Goal: Task Accomplishment & Management: Complete application form

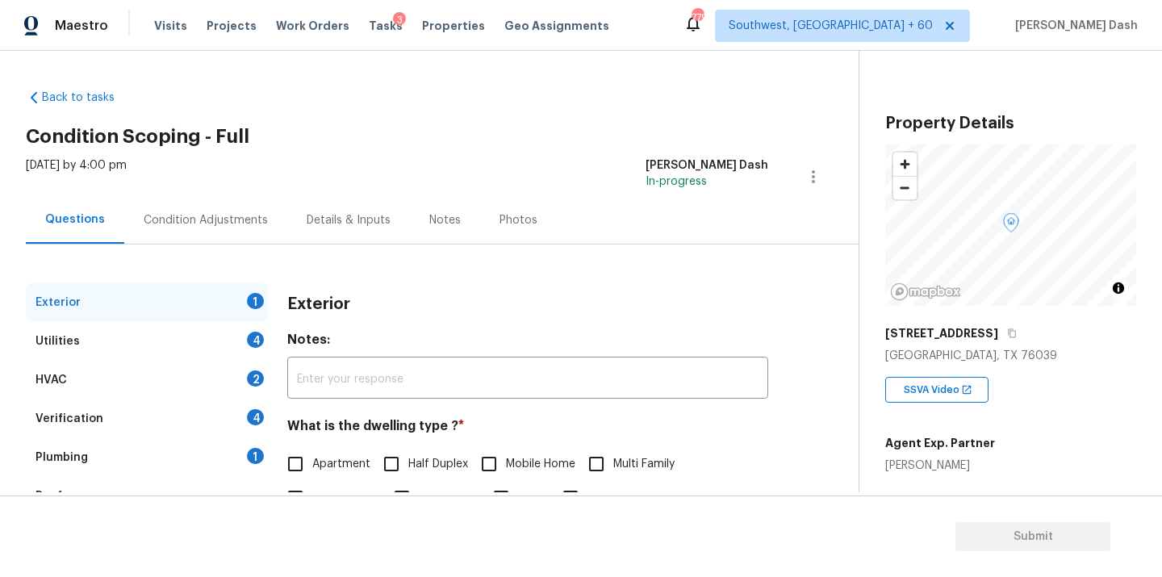
scroll to position [200, 0]
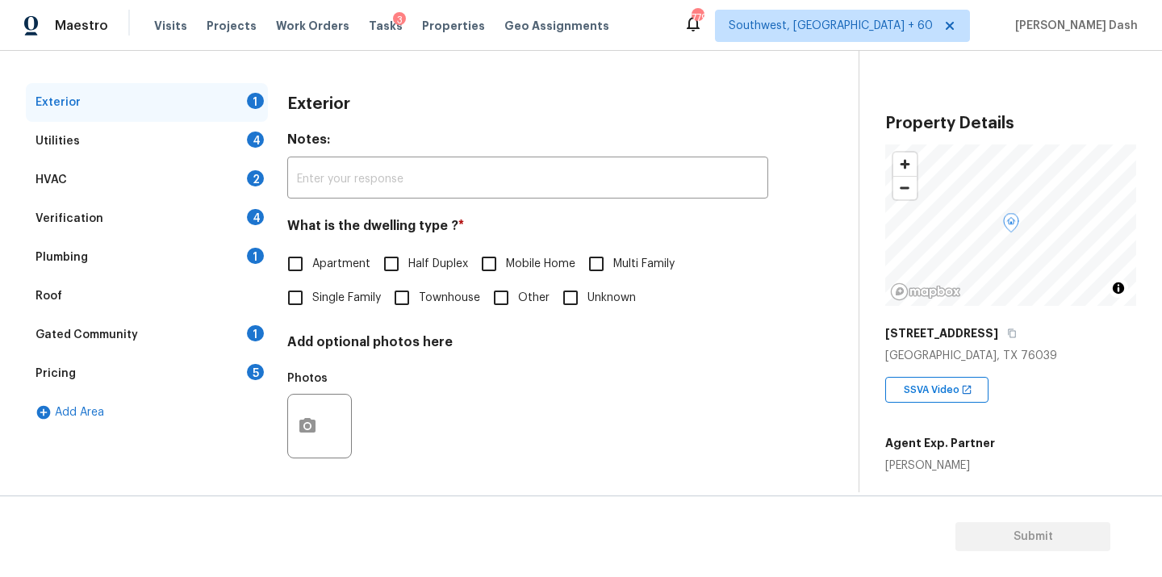
click at [300, 275] on input "Apartment" at bounding box center [296, 264] width 34 height 34
checkbox input "true"
click at [300, 295] on input "Single Family" at bounding box center [296, 300] width 34 height 34
checkbox input "true"
checkbox input "false"
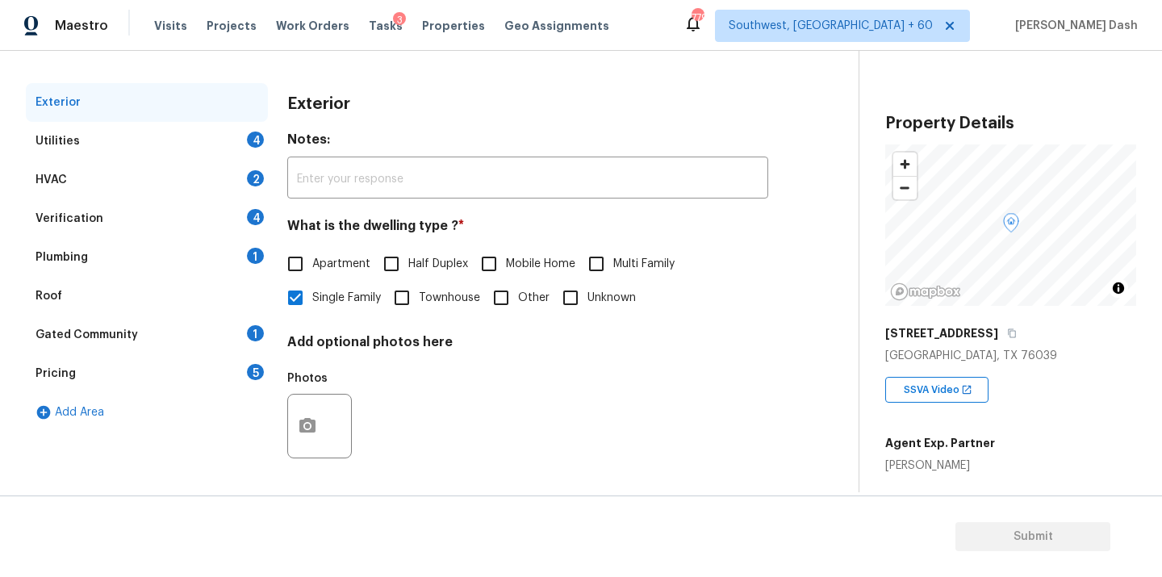
click at [232, 132] on div "Utilities 4" at bounding box center [147, 141] width 242 height 39
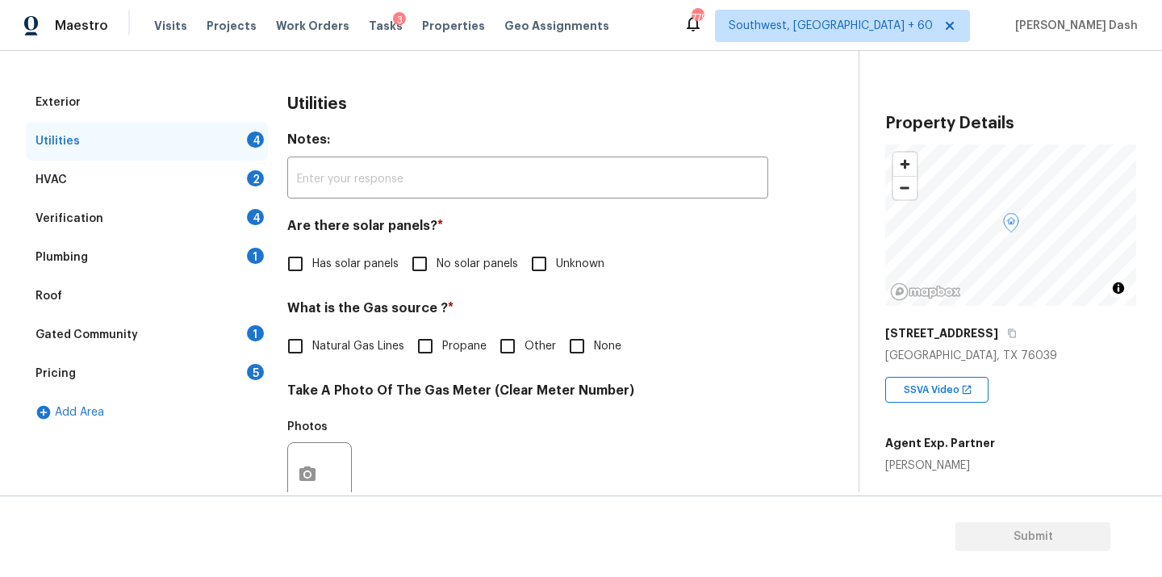
click at [479, 266] on span "No solar panels" at bounding box center [478, 264] width 82 height 17
click at [437, 266] on input "No solar panels" at bounding box center [420, 264] width 34 height 34
checkbox input "true"
click at [345, 341] on span "Natural Gas Lines" at bounding box center [358, 348] width 92 height 17
click at [312, 341] on input "Natural Gas Lines" at bounding box center [296, 348] width 34 height 34
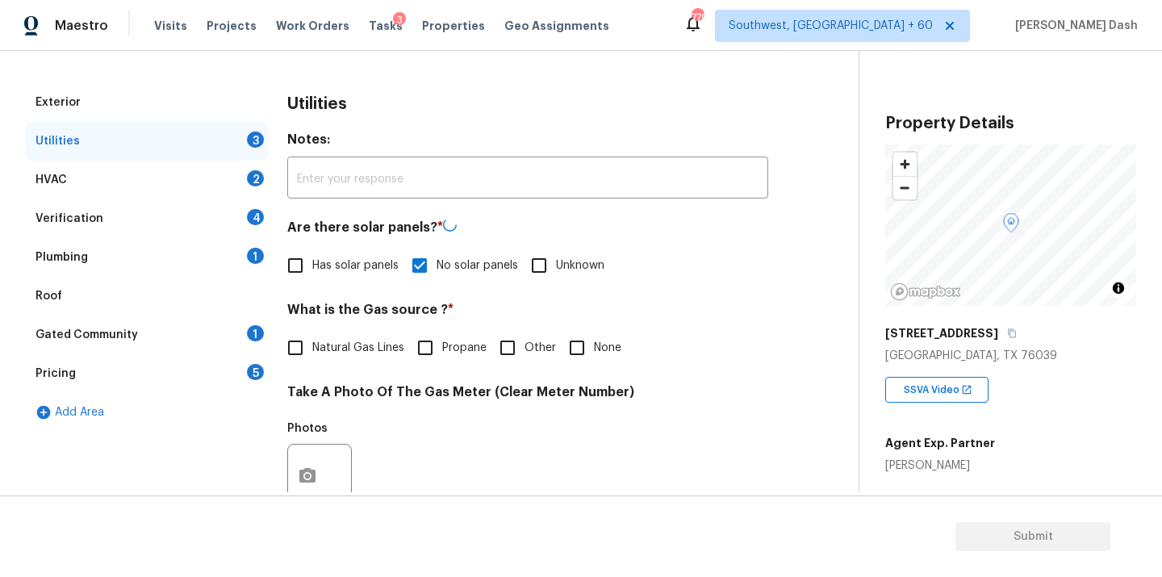
checkbox input "true"
click at [505, 347] on input "Other" at bounding box center [508, 348] width 34 height 34
checkbox input "true"
checkbox input "false"
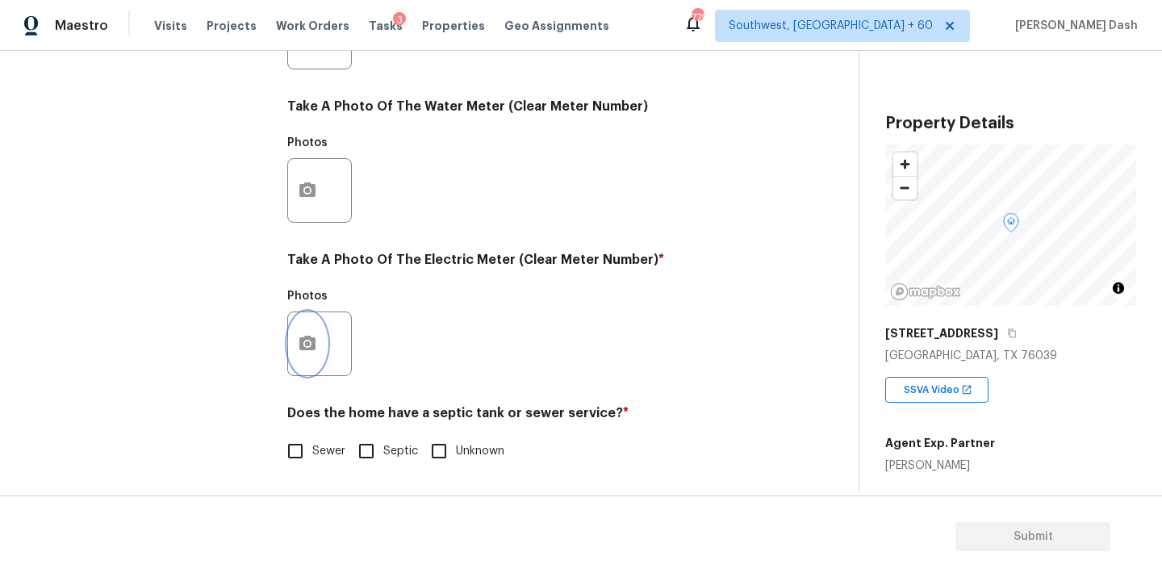
click at [314, 333] on button "button" at bounding box center [307, 343] width 39 height 63
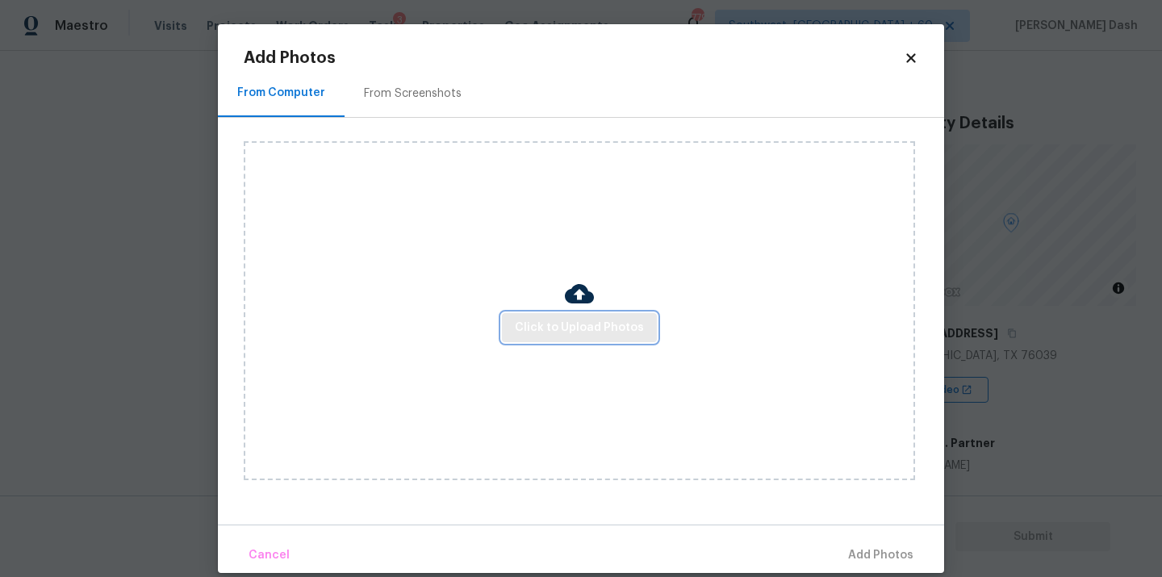
click at [531, 325] on span "Click to Upload Photos" at bounding box center [579, 328] width 129 height 20
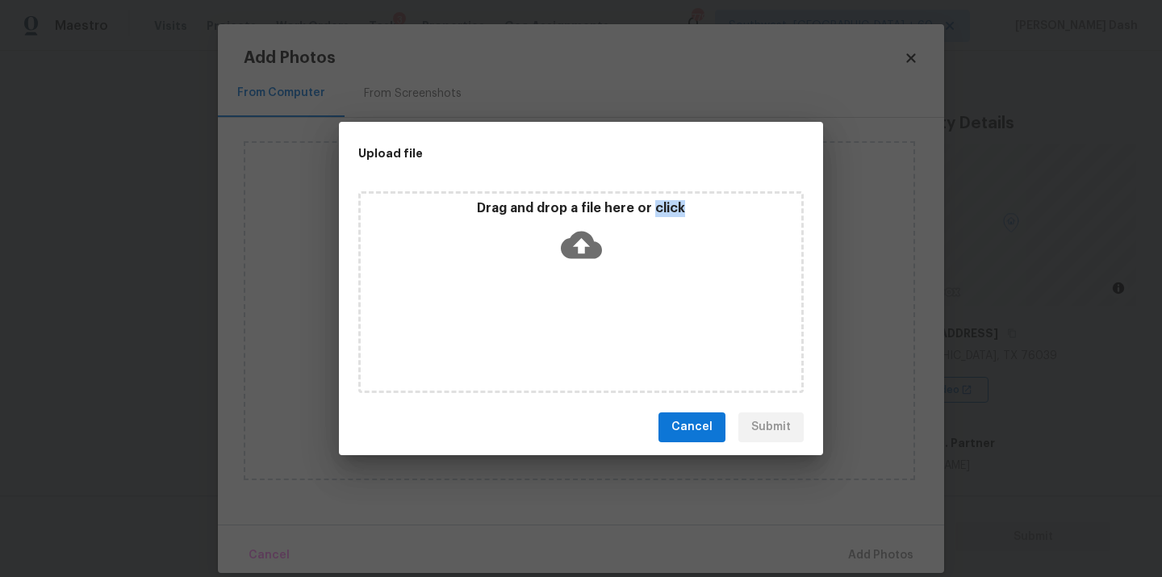
click at [531, 325] on div "Drag and drop a file here or click" at bounding box center [581, 292] width 446 height 202
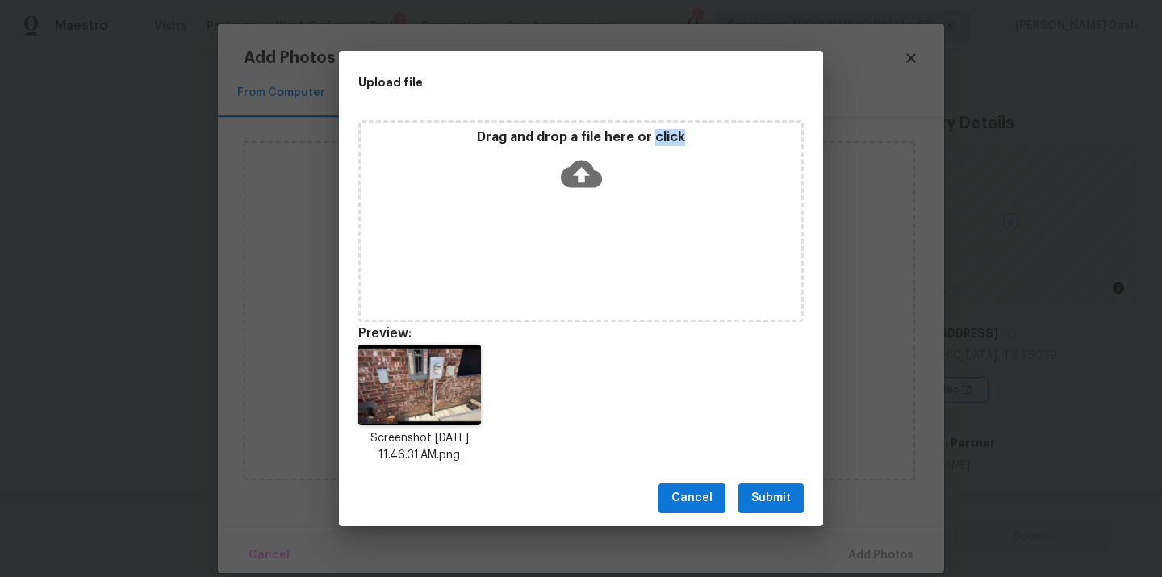
click at [769, 488] on span "Submit" at bounding box center [772, 498] width 40 height 20
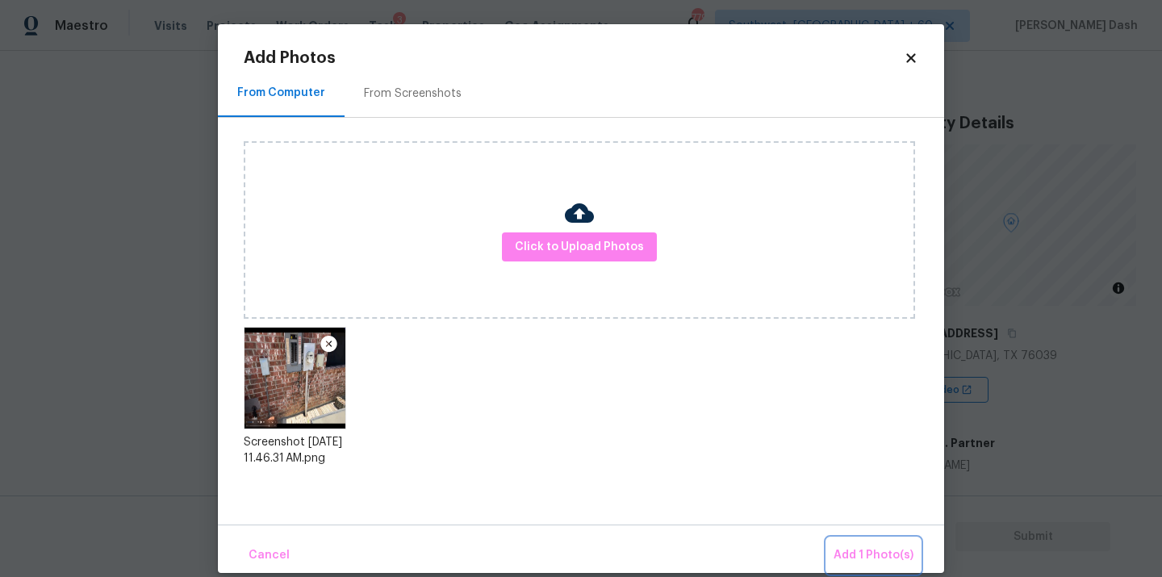
drag, startPoint x: 877, startPoint y: 551, endPoint x: 861, endPoint y: 548, distance: 16.3
click at [878, 551] on span "Add 1 Photo(s)" at bounding box center [874, 556] width 80 height 20
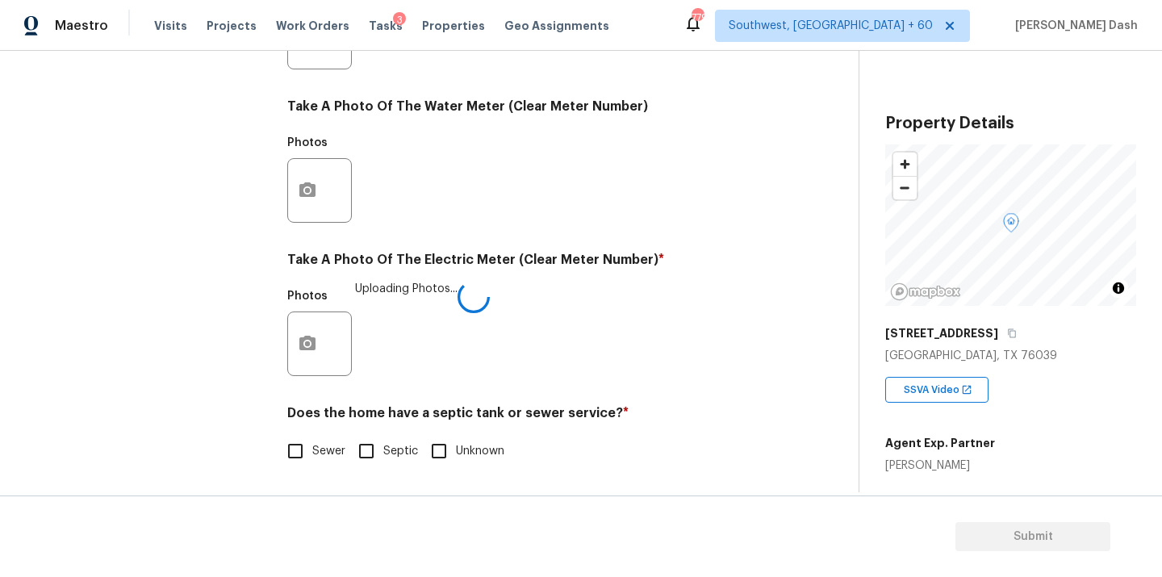
click at [308, 433] on div "Does the home have a septic tank or sewer service? * Sewer Septic Unknown" at bounding box center [527, 436] width 481 height 63
click at [305, 446] on input "Sewer" at bounding box center [296, 451] width 34 height 34
checkbox input "true"
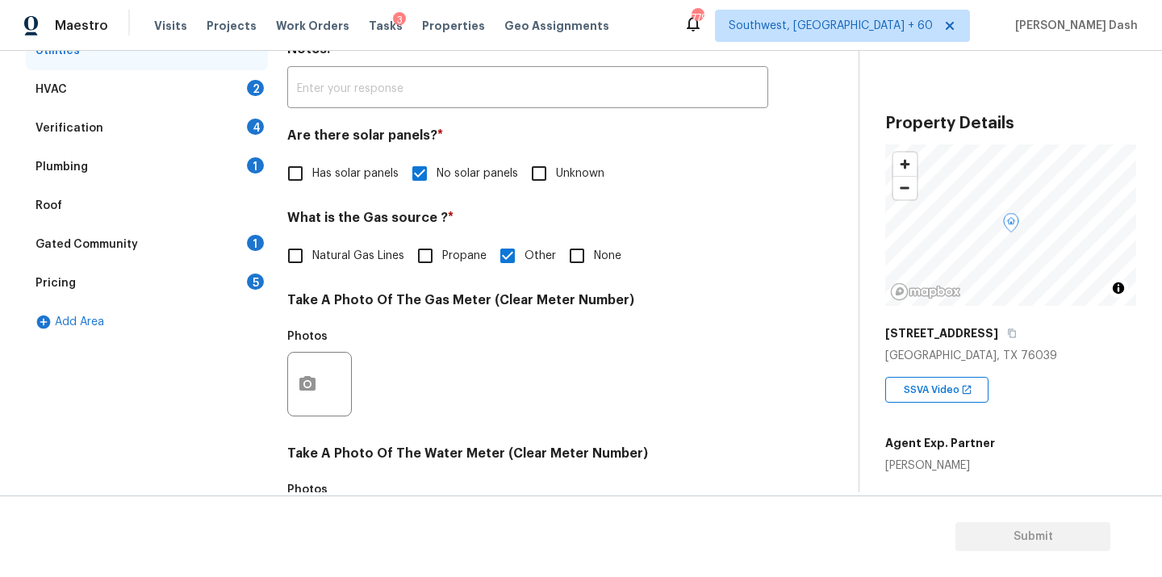
scroll to position [238, 0]
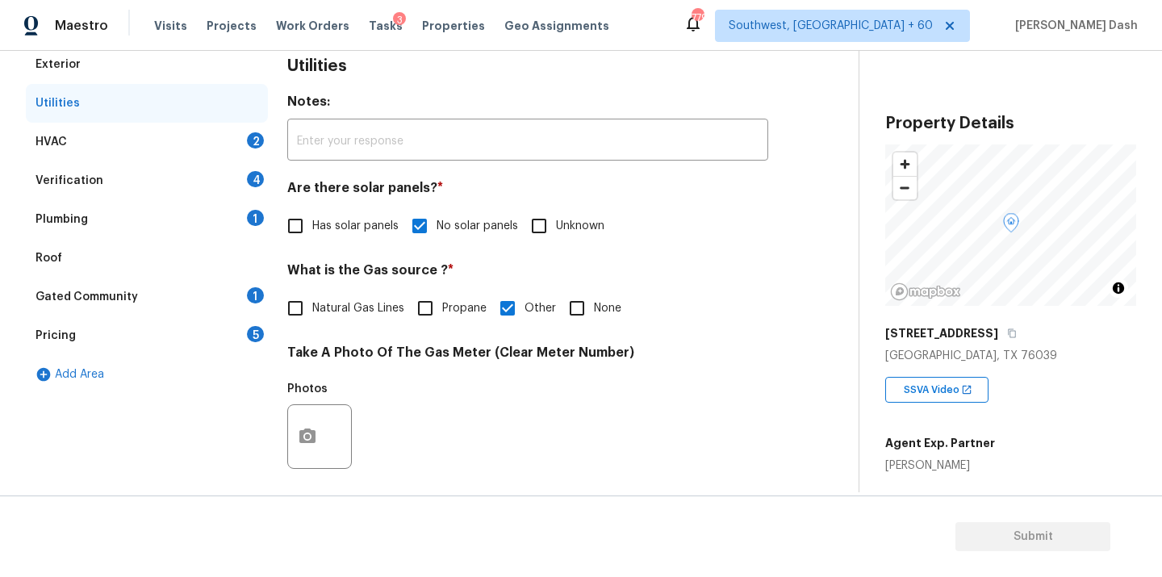
click at [237, 139] on div "HVAC 2" at bounding box center [147, 142] width 242 height 39
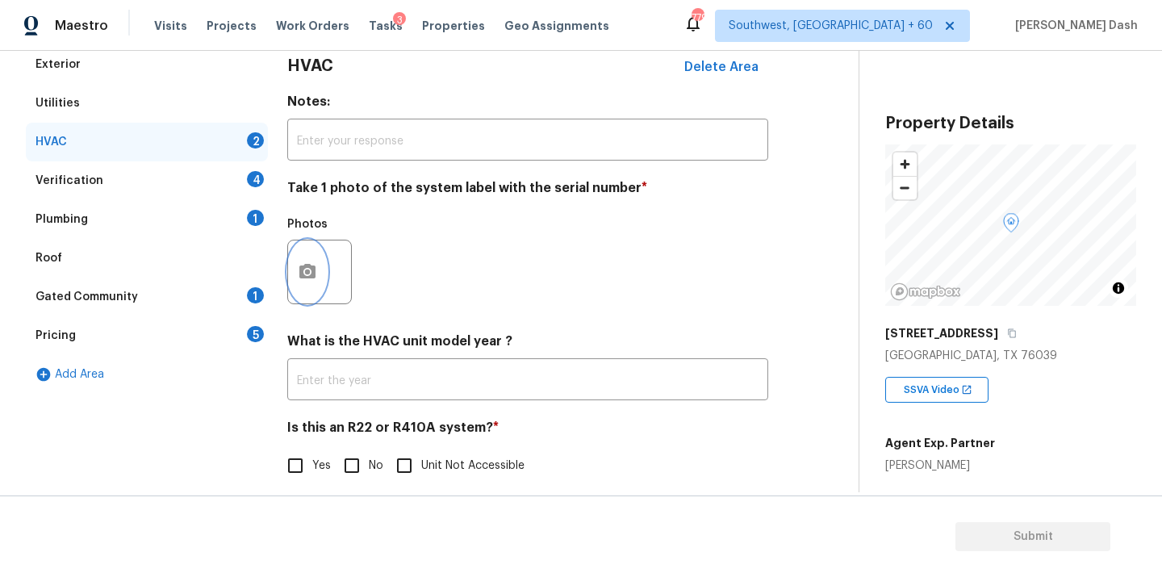
click at [312, 253] on button "button" at bounding box center [307, 272] width 39 height 63
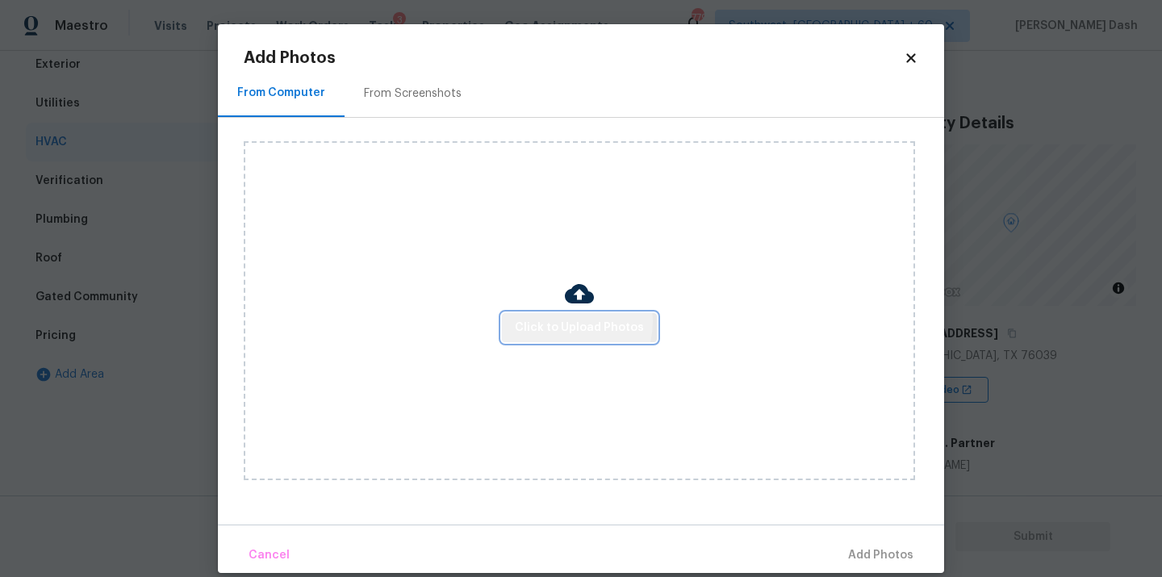
click at [571, 321] on span "Click to Upload Photos" at bounding box center [579, 328] width 129 height 20
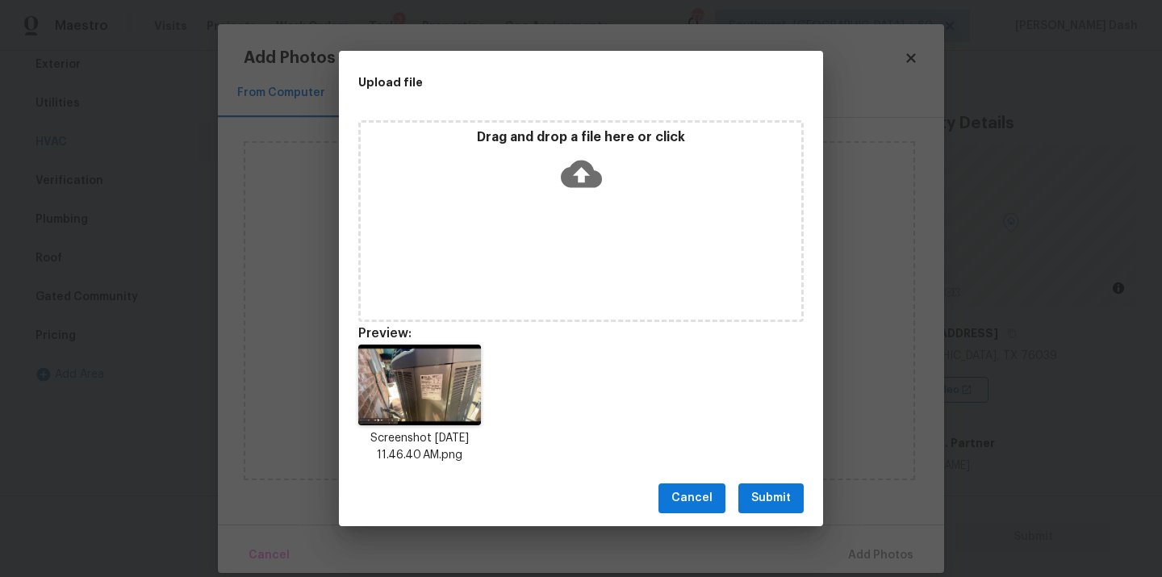
click at [784, 485] on button "Submit" at bounding box center [771, 499] width 65 height 30
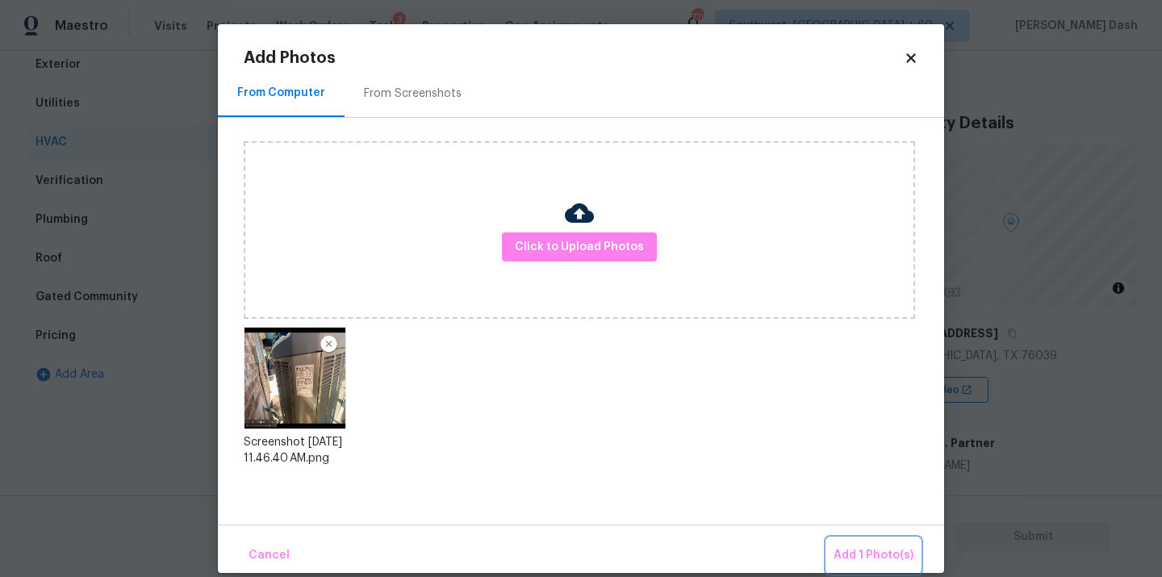
click at [847, 539] on button "Add 1 Photo(s)" at bounding box center [873, 555] width 93 height 35
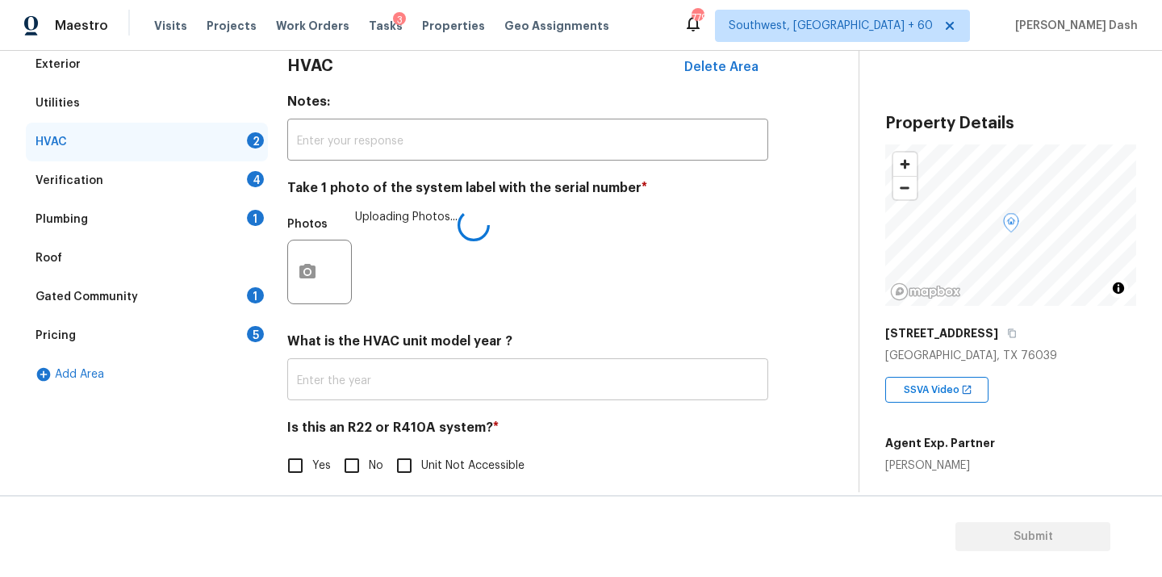
click at [323, 371] on input "text" at bounding box center [527, 381] width 481 height 38
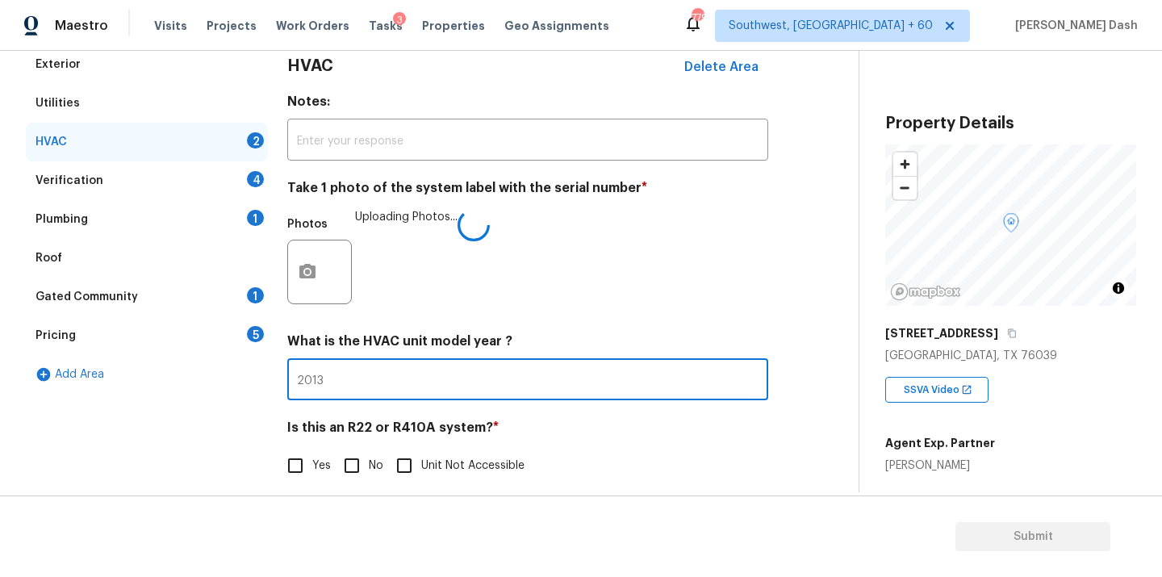
type input "2013"
click at [354, 468] on input "No" at bounding box center [352, 466] width 34 height 34
checkbox input "true"
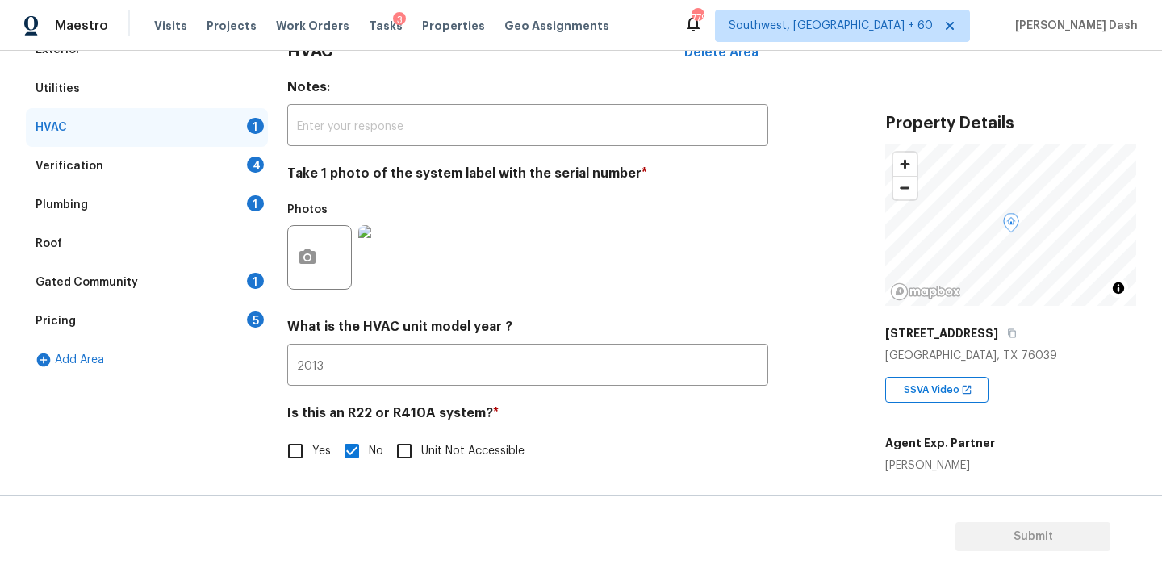
scroll to position [253, 0]
click at [204, 157] on div "Verification 4" at bounding box center [147, 166] width 242 height 39
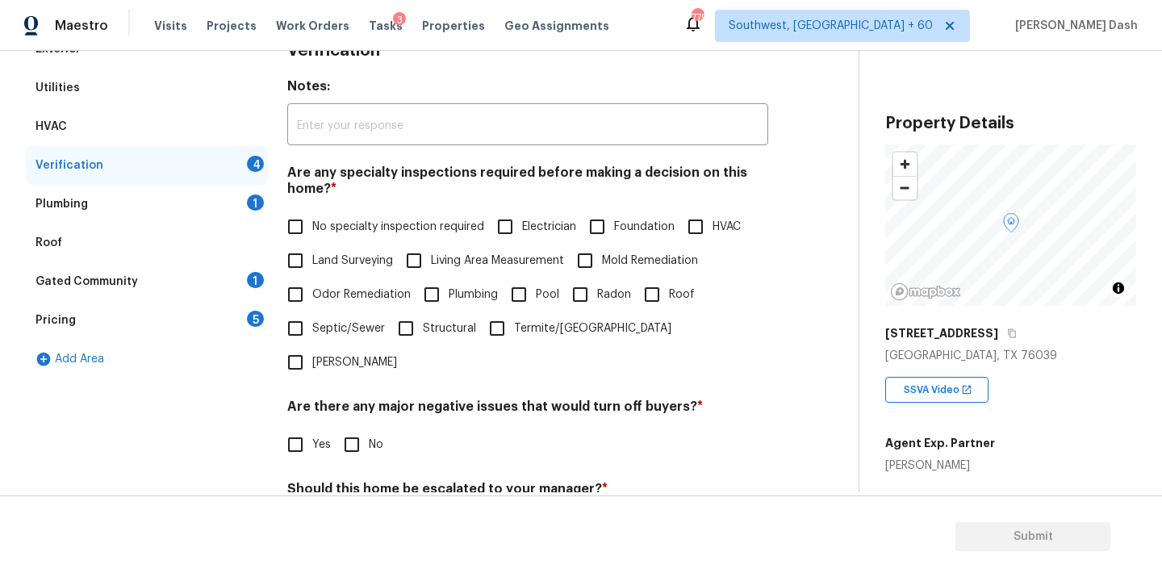
click at [399, 224] on span "No specialty inspection required" at bounding box center [398, 227] width 172 height 17
click at [312, 224] on input "No specialty inspection required" at bounding box center [296, 227] width 34 height 34
checkbox input "true"
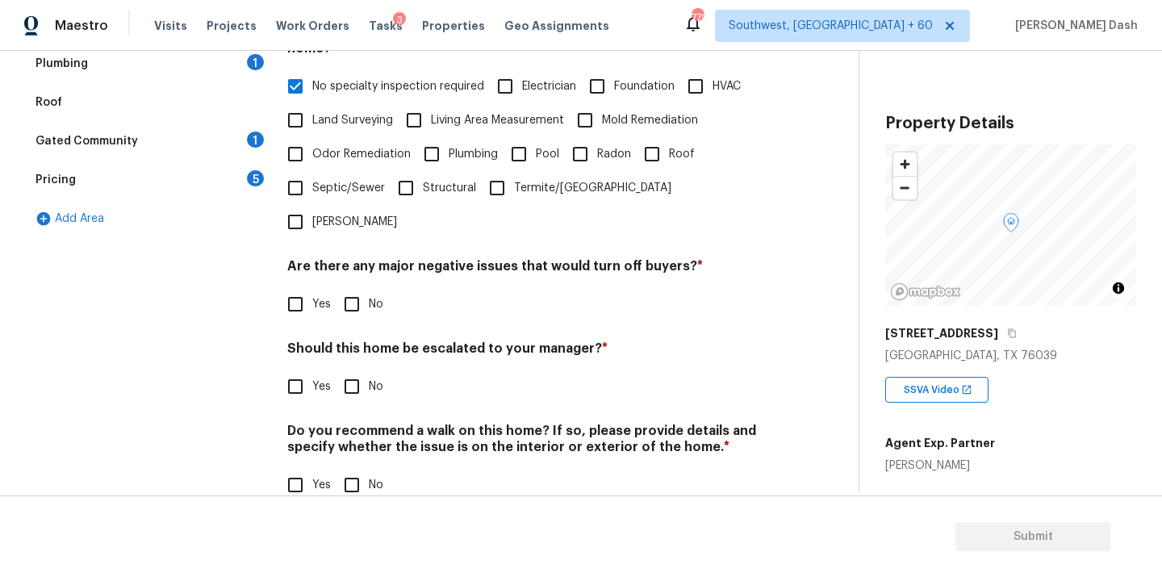
click at [358, 287] on input "No" at bounding box center [352, 304] width 34 height 34
checkbox input "true"
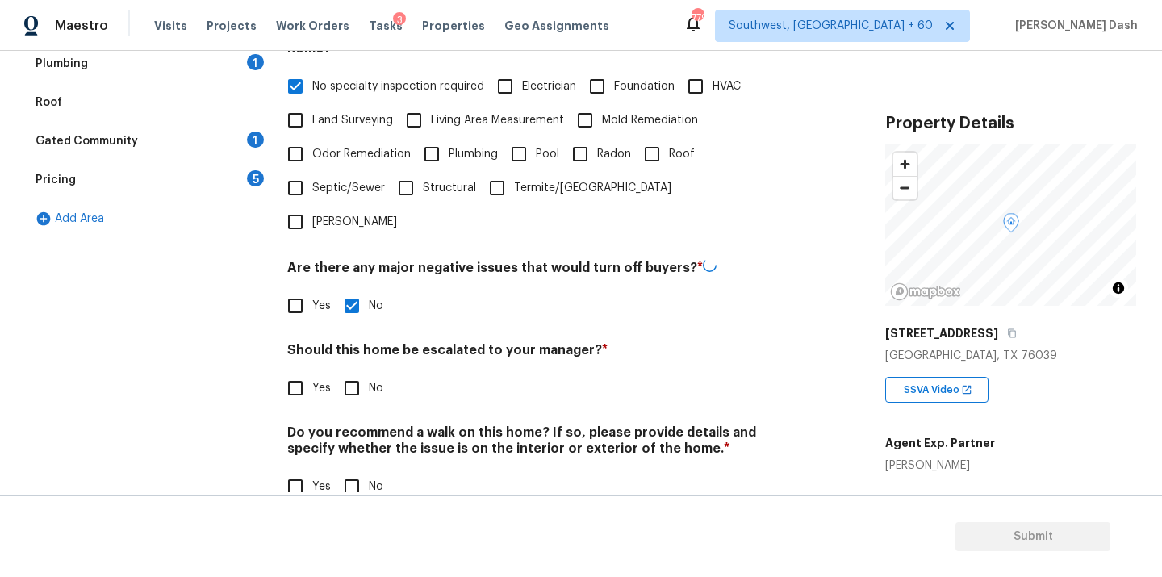
click at [312, 371] on input "Yes" at bounding box center [296, 388] width 34 height 34
checkbox input "true"
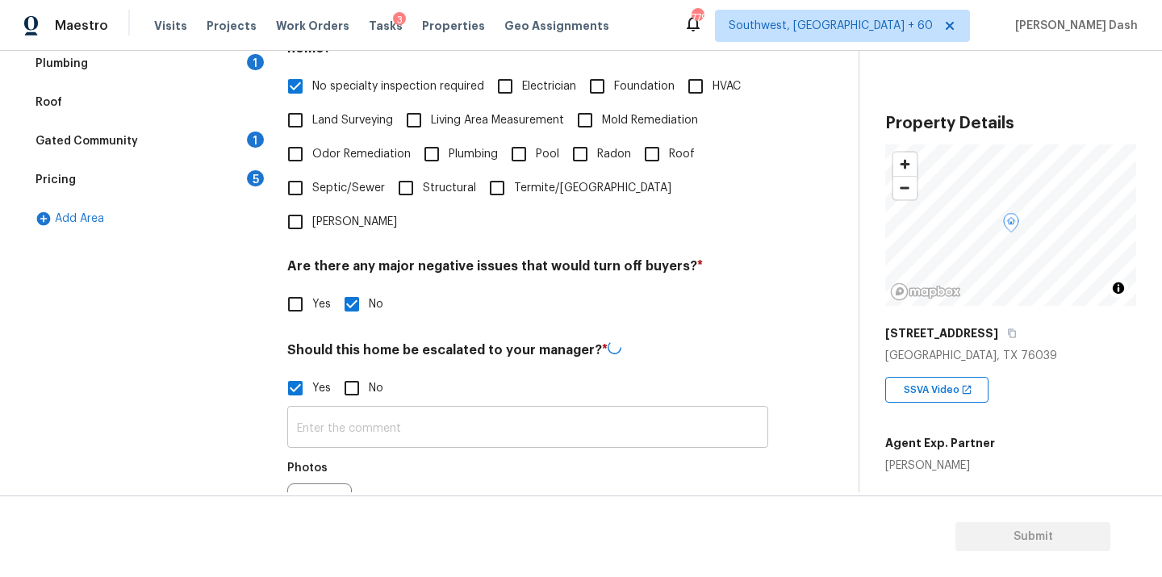
click at [425, 410] on input "text" at bounding box center [527, 429] width 481 height 38
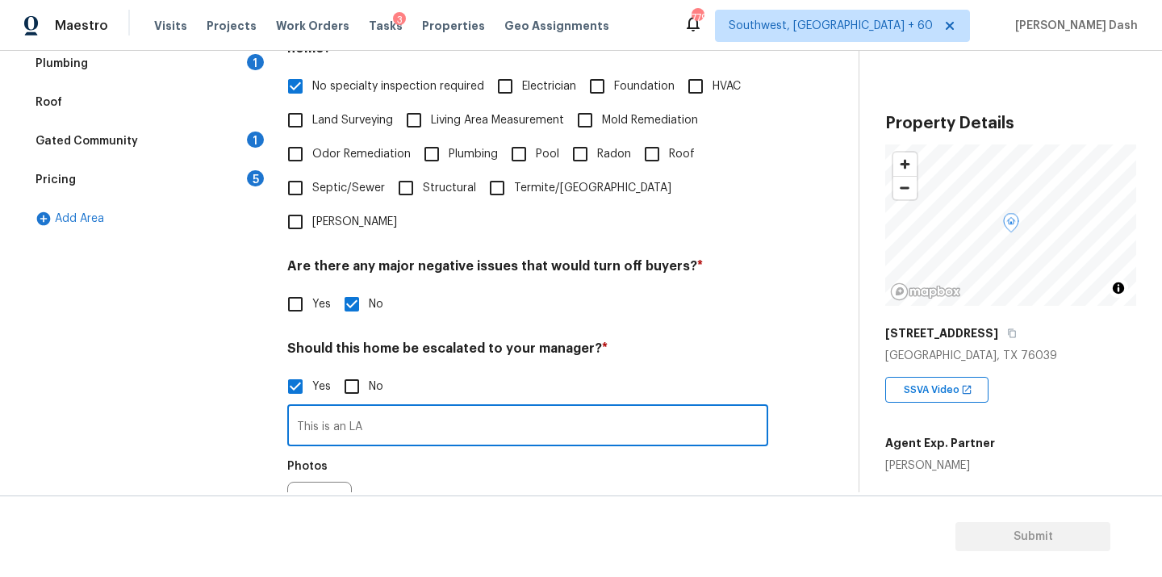
type input "This is an LA"
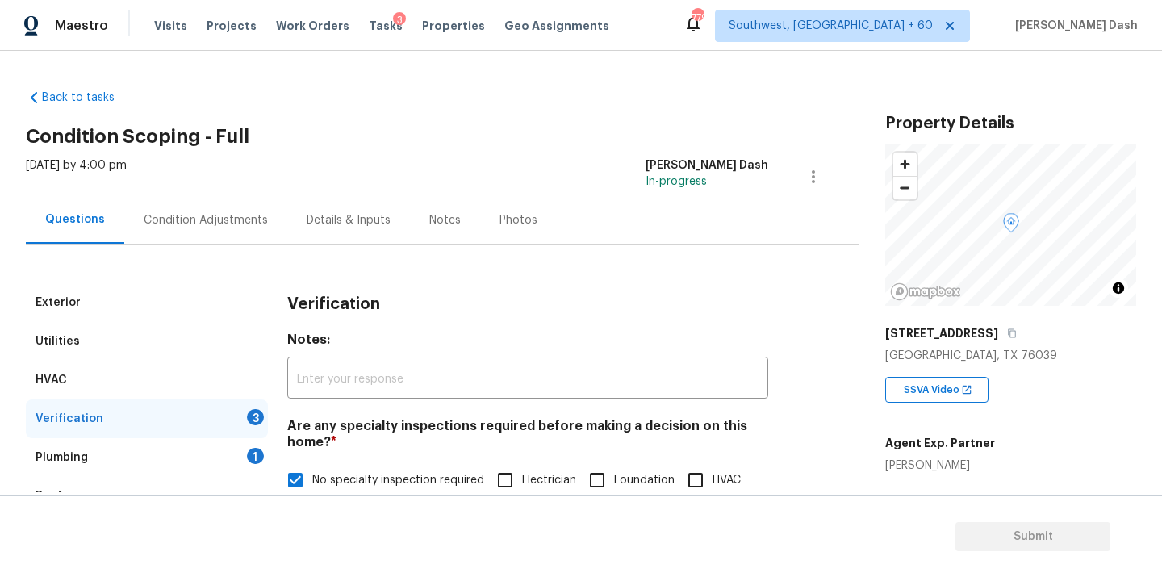
scroll to position [394, 0]
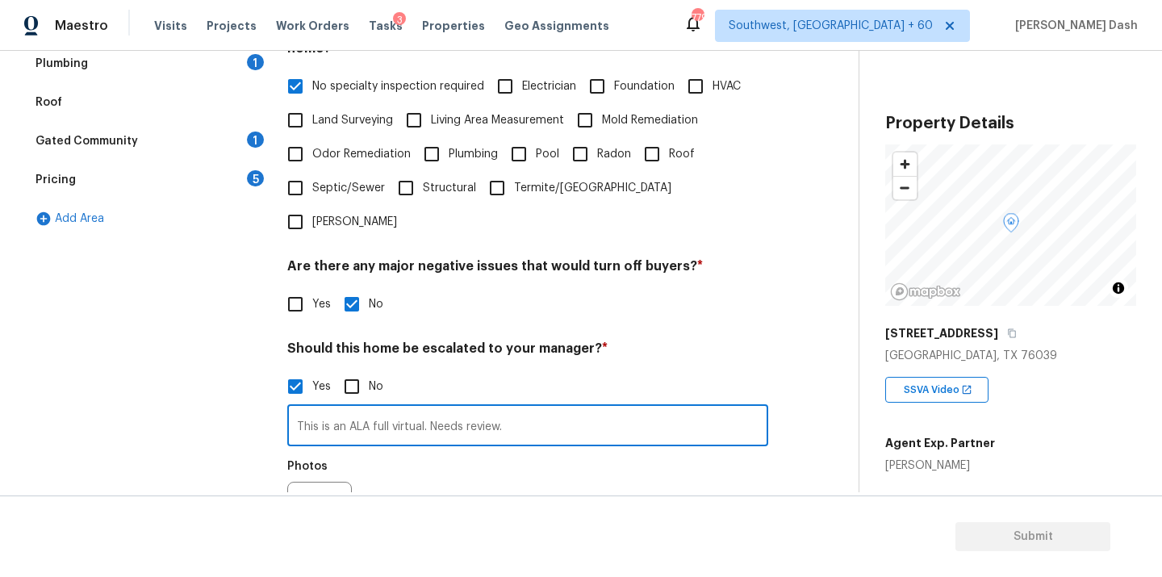
type input "This is an ALA full virtual. Needs review."
click at [297, 483] on button "button" at bounding box center [307, 514] width 39 height 63
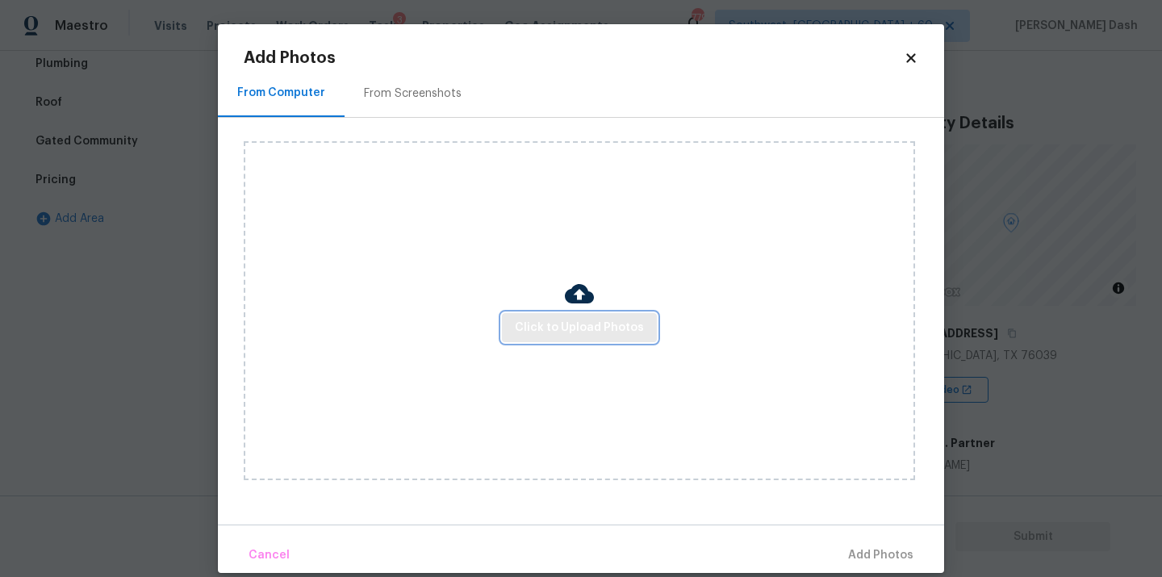
click at [536, 333] on span "Click to Upload Photos" at bounding box center [579, 328] width 129 height 20
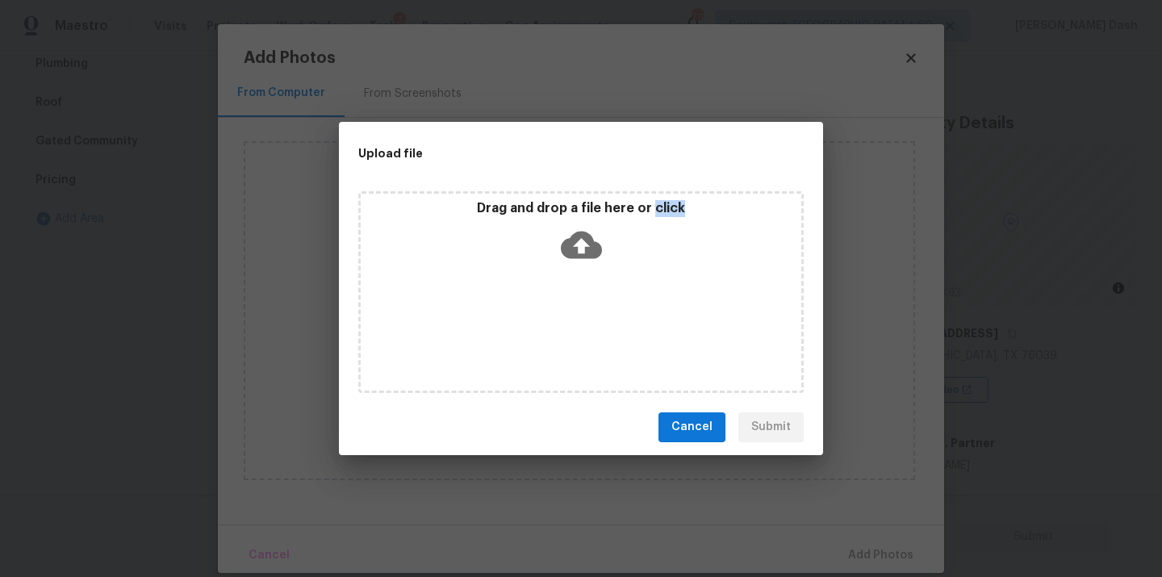
click at [536, 333] on div "Drag and drop a file here or click" at bounding box center [581, 292] width 446 height 202
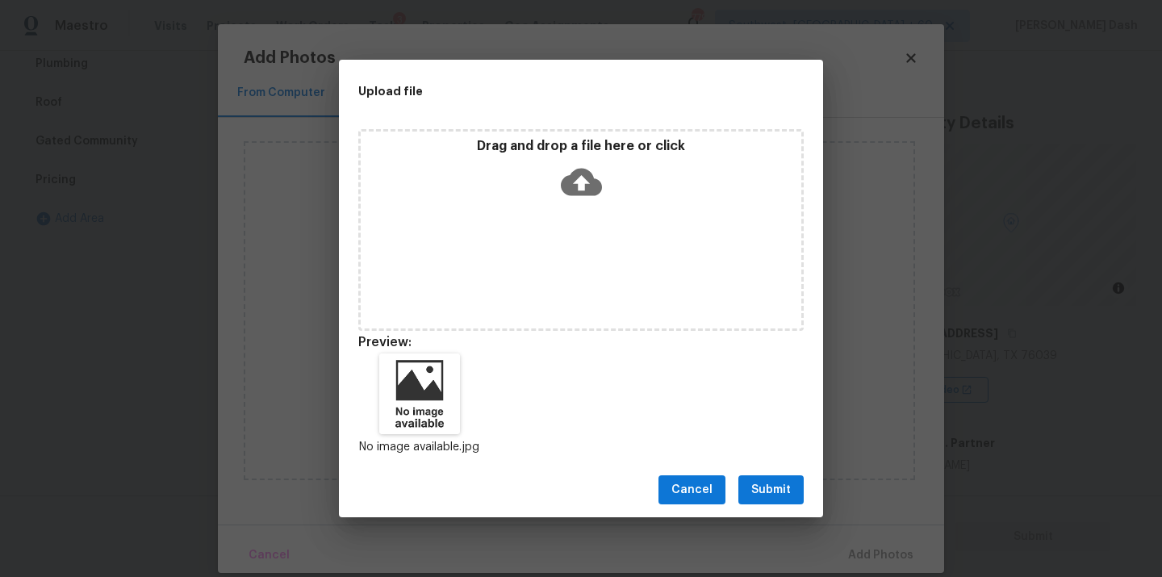
click at [772, 464] on div "Cancel Submit" at bounding box center [581, 491] width 484 height 56
click at [778, 488] on span "Submit" at bounding box center [772, 490] width 40 height 20
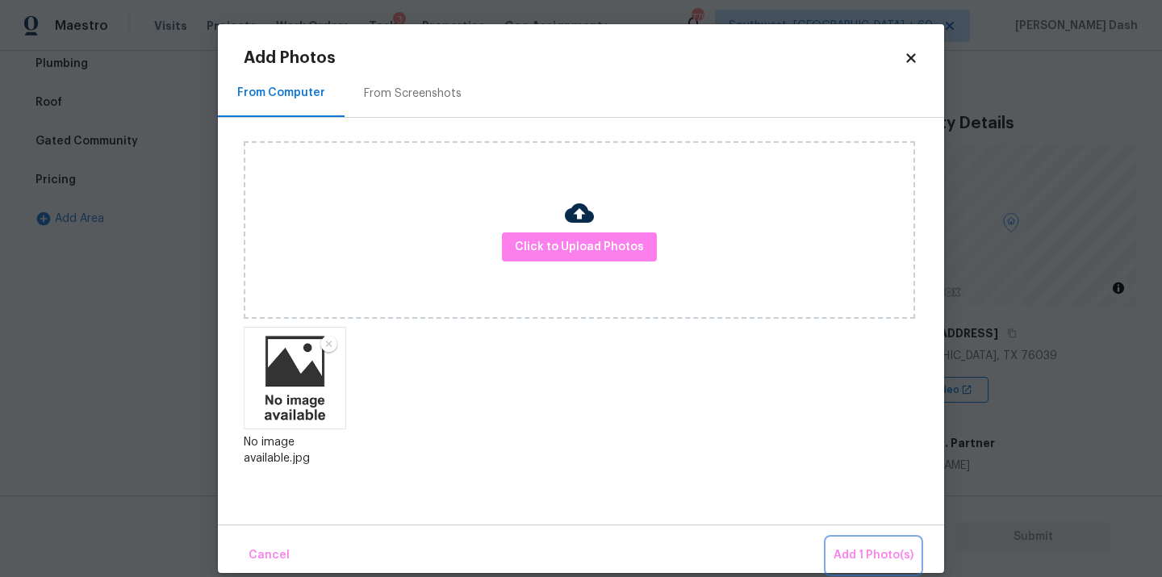
click at [866, 540] on button "Add 1 Photo(s)" at bounding box center [873, 555] width 93 height 35
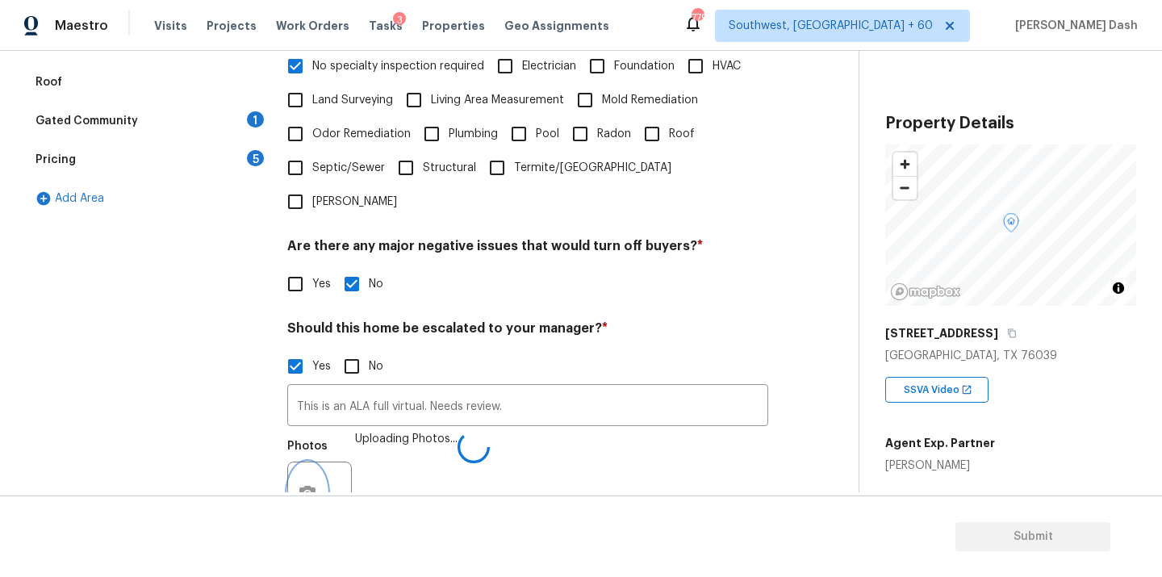
scroll to position [547, 0]
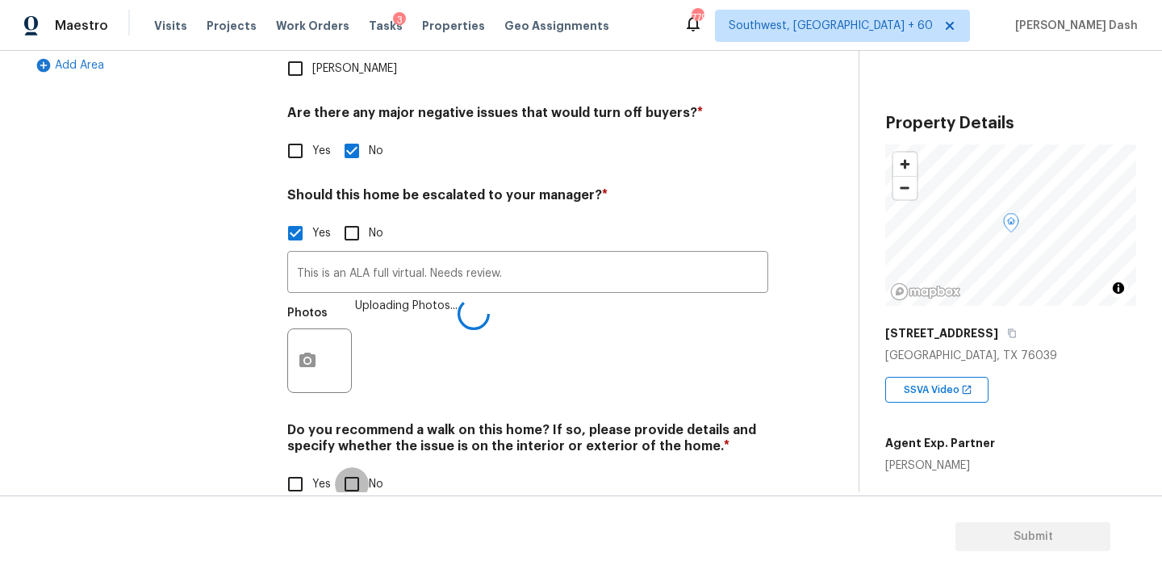
click at [349, 467] on input "No" at bounding box center [352, 484] width 34 height 34
checkbox input "true"
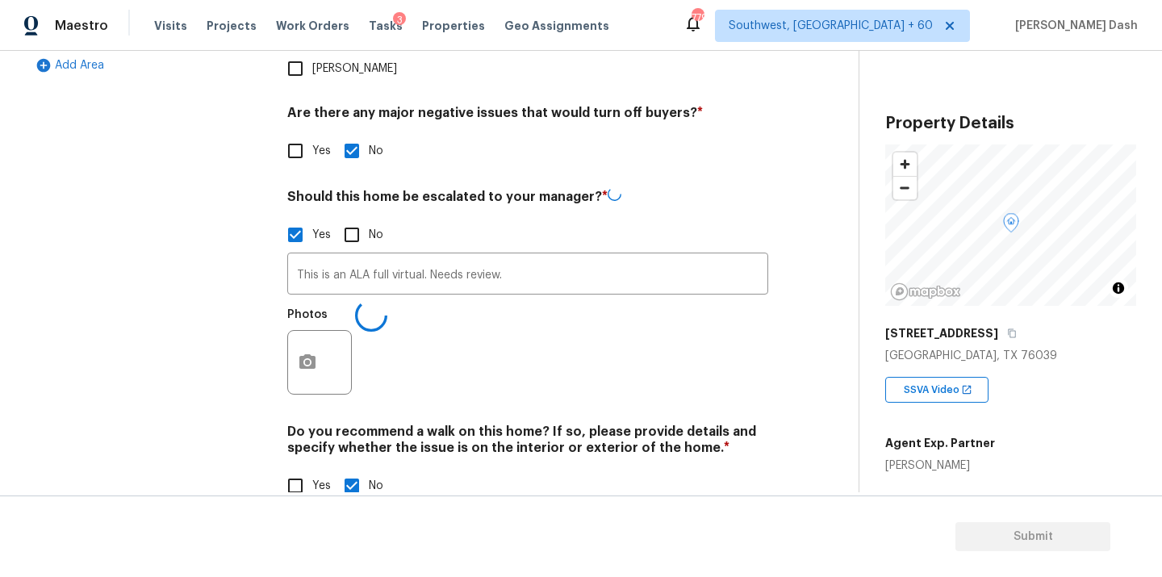
click at [262, 337] on div "Exterior Utilities HVAC Verification 1 Plumbing 1 Roof Gated Community 1 Pricin…" at bounding box center [147, 129] width 242 height 786
click at [559, 255] on input "This is an ALA full virtual. Needs review." at bounding box center [527, 274] width 481 height 38
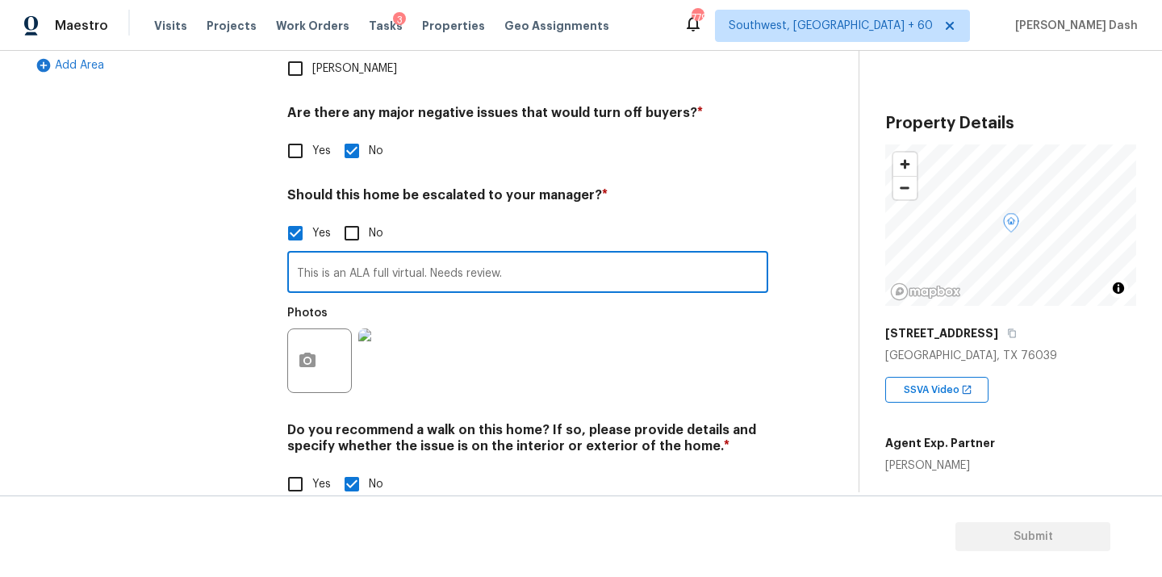
click at [559, 255] on input "This is an ALA full virtual. Needs review." at bounding box center [527, 274] width 481 height 38
click at [541, 255] on input "This is an ALA full virtual. Needs review." at bounding box center [527, 274] width 481 height 38
type input "This is an ALA full virtual. Needs review. As per Agents notes the deck in back…"
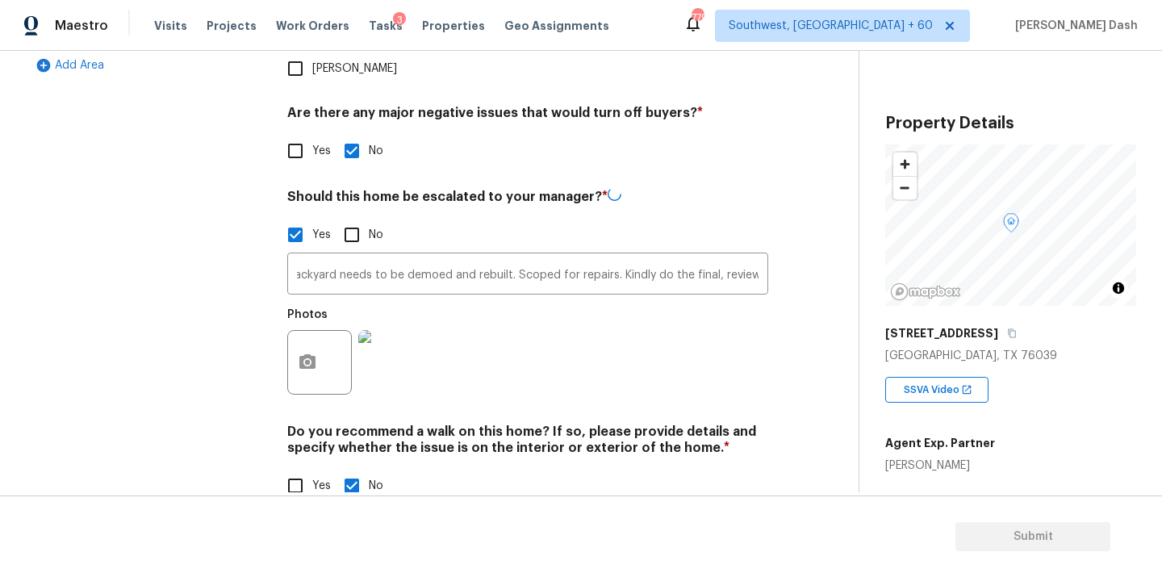
click at [253, 302] on div "Exterior Utilities HVAC Verification Plumbing 1 Roof Gated Community 1 Pricing …" at bounding box center [147, 129] width 242 height 786
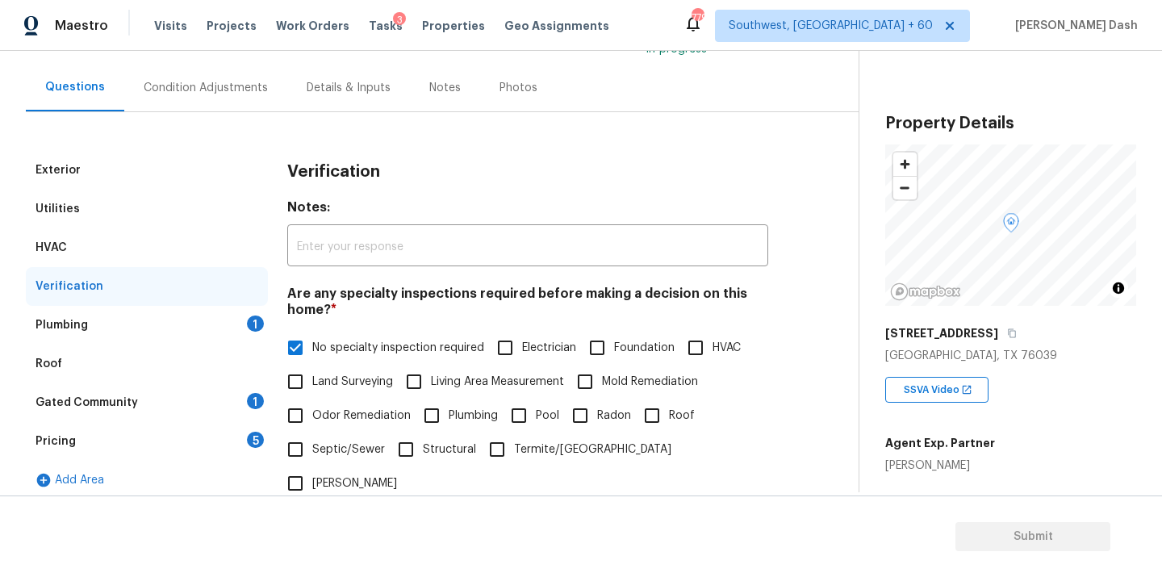
click at [230, 325] on div "Plumbing 1" at bounding box center [147, 325] width 242 height 39
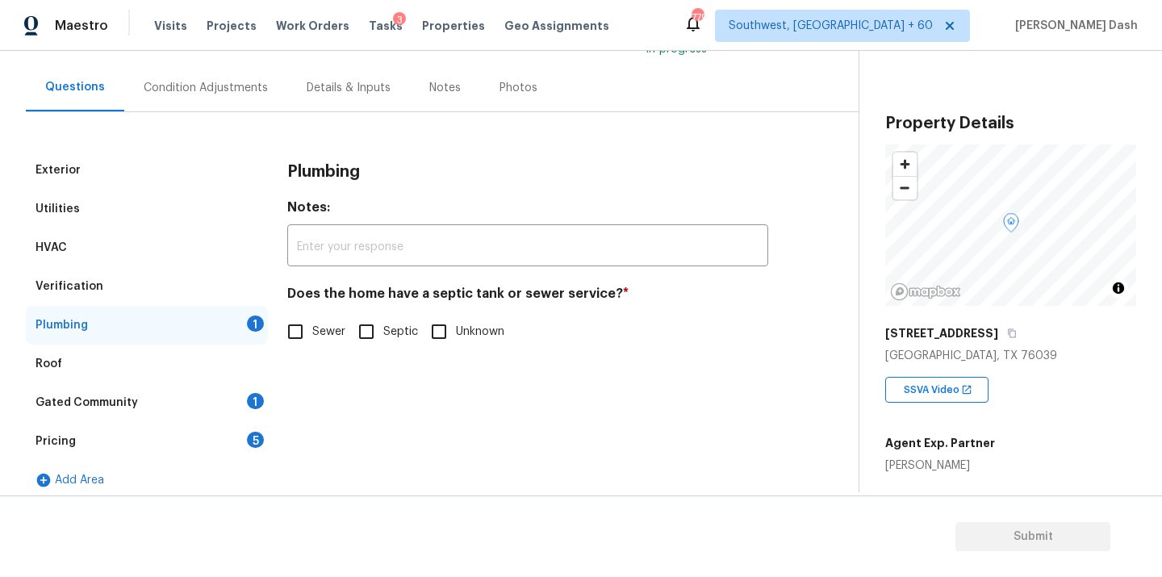
scroll to position [145, 0]
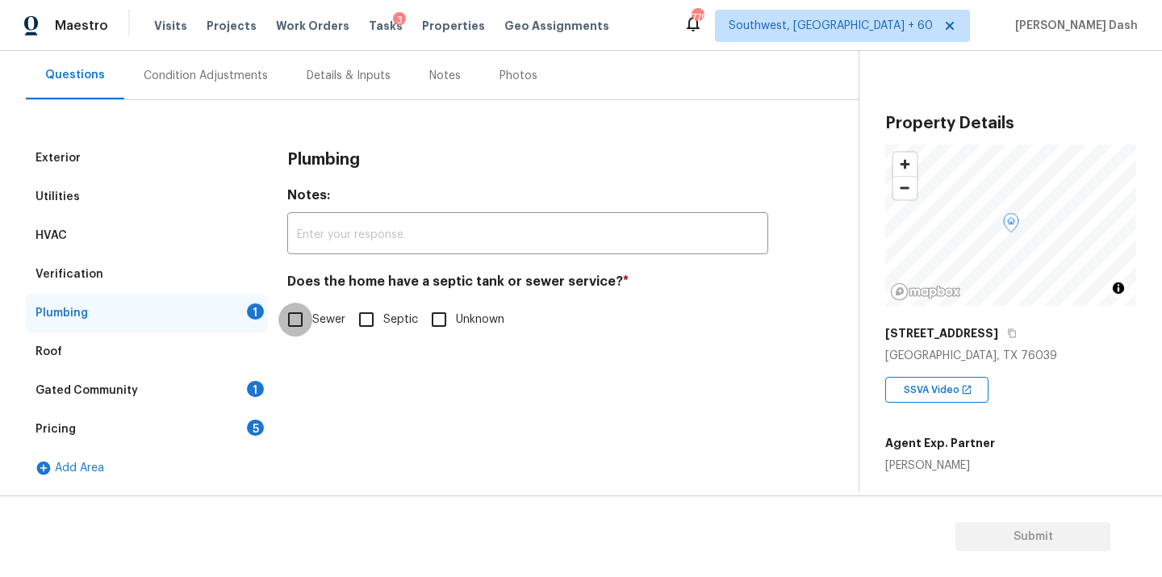
click at [307, 322] on input "Sewer" at bounding box center [296, 320] width 34 height 34
checkbox input "true"
click at [226, 404] on div "Gated Community 1" at bounding box center [147, 390] width 242 height 39
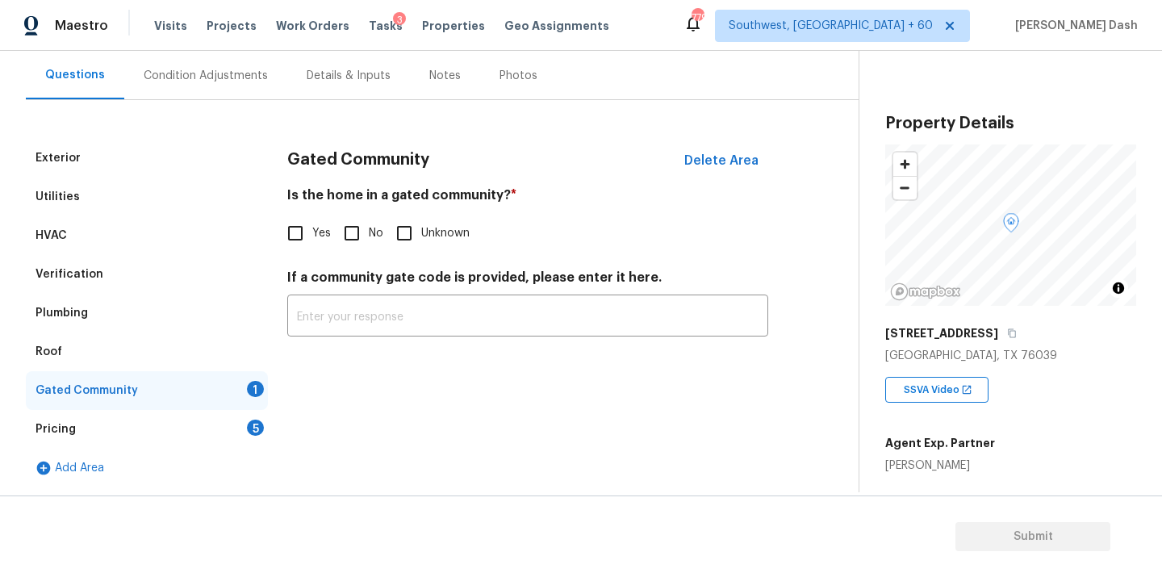
click at [354, 227] on input "No" at bounding box center [352, 233] width 34 height 34
checkbox input "true"
click at [222, 431] on div "Pricing 5" at bounding box center [147, 429] width 242 height 39
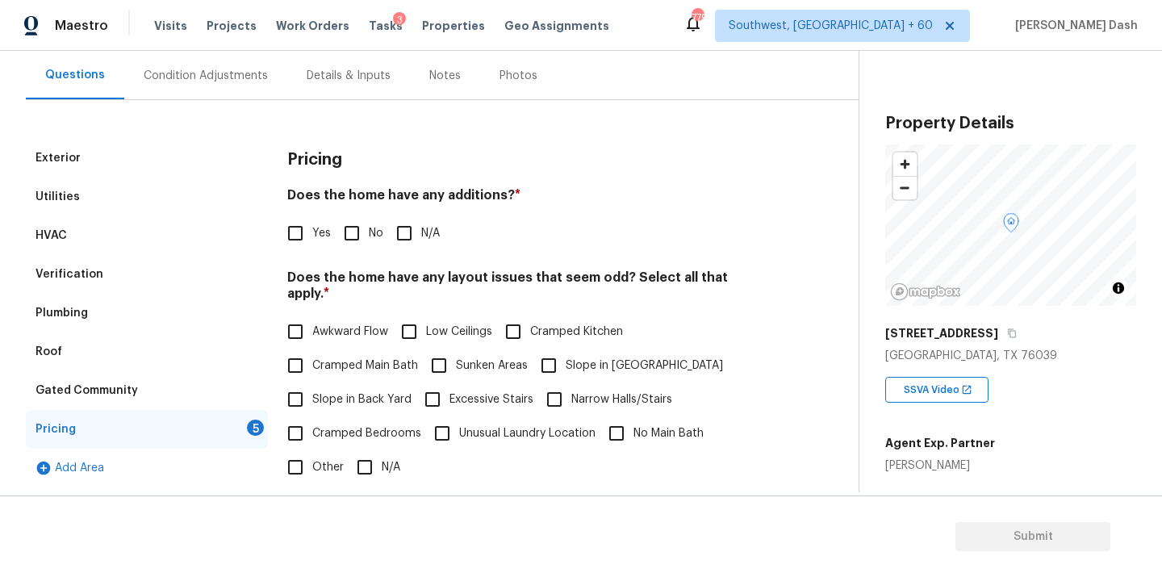
click at [345, 232] on input "No" at bounding box center [352, 233] width 34 height 34
checkbox input "true"
click at [348, 470] on div "Pricing Does the home have any additions? * Yes No N/A Does the home have any l…" at bounding box center [527, 446] width 481 height 614
click at [350, 460] on input "N/A" at bounding box center [365, 467] width 34 height 34
checkbox input "true"
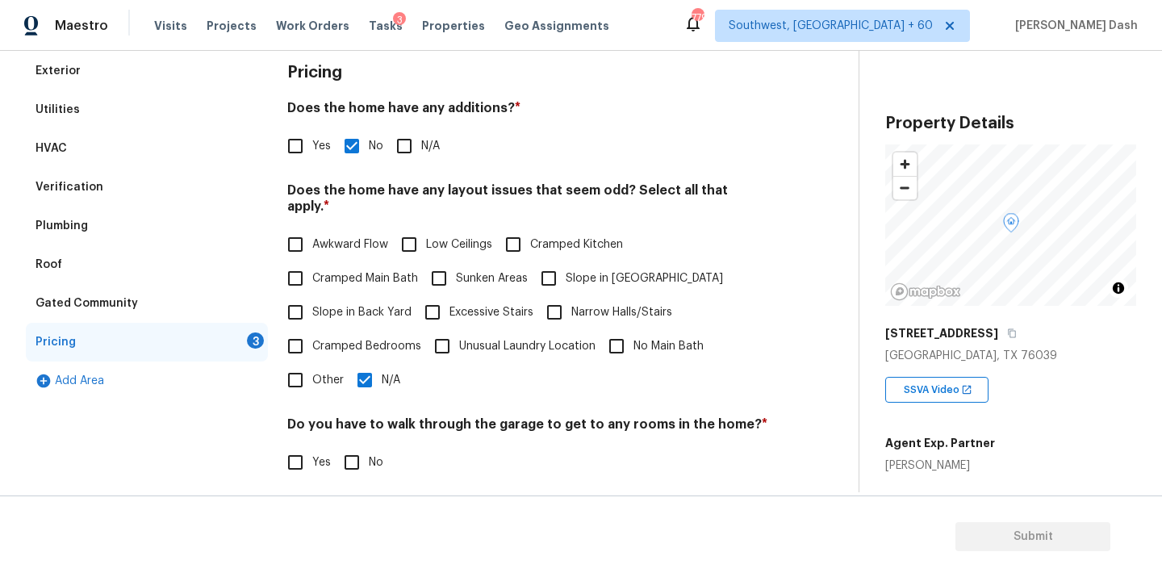
scroll to position [297, 0]
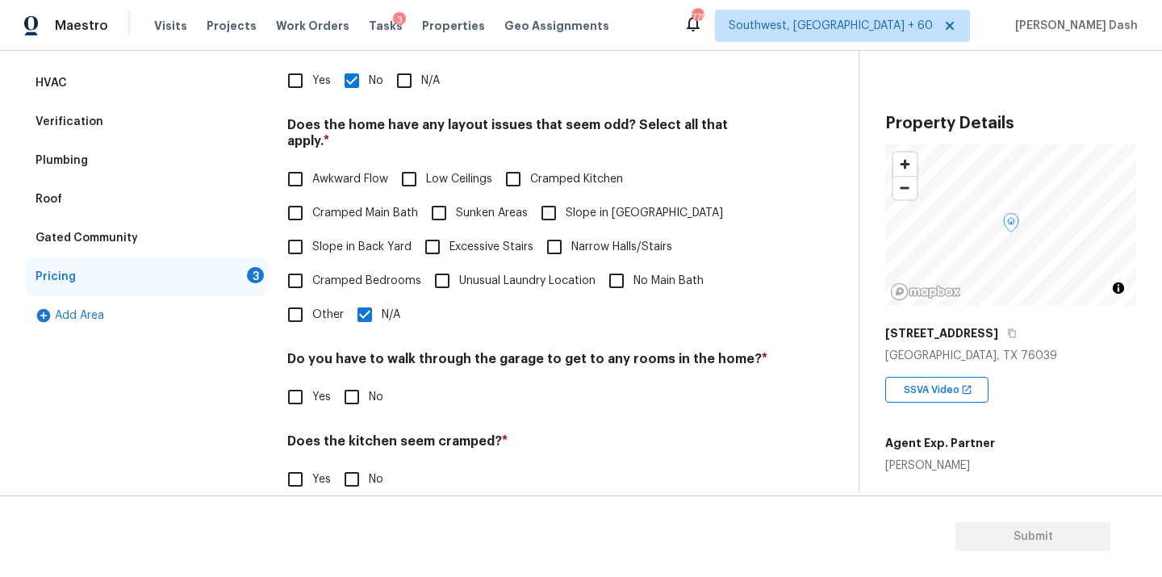
click at [354, 388] on input "No" at bounding box center [352, 397] width 34 height 34
checkbox input "true"
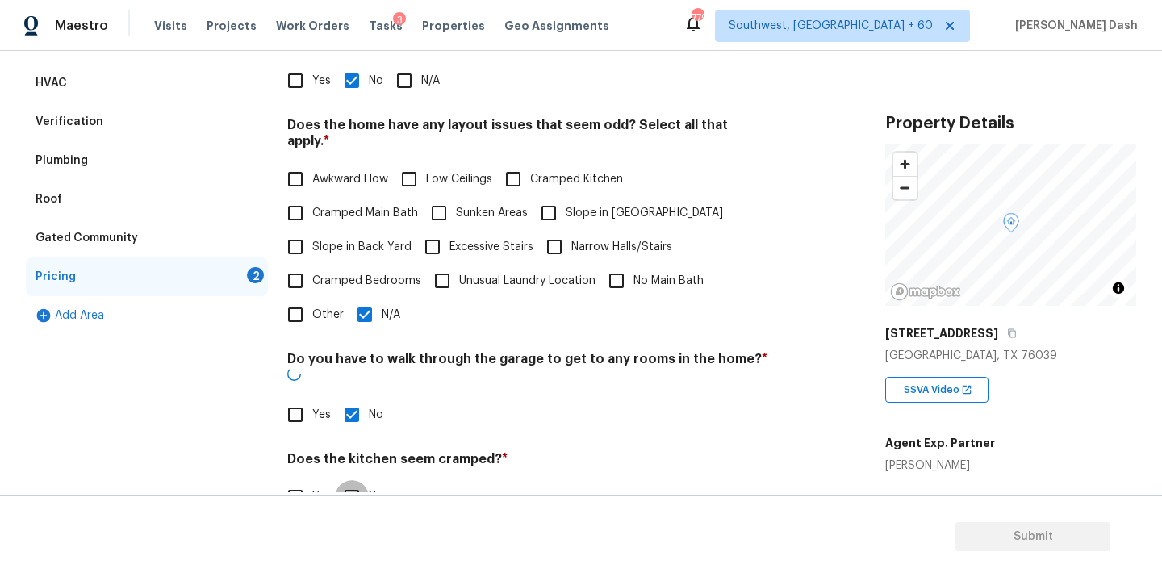
click at [354, 480] on input "No" at bounding box center [352, 497] width 34 height 34
checkbox input "true"
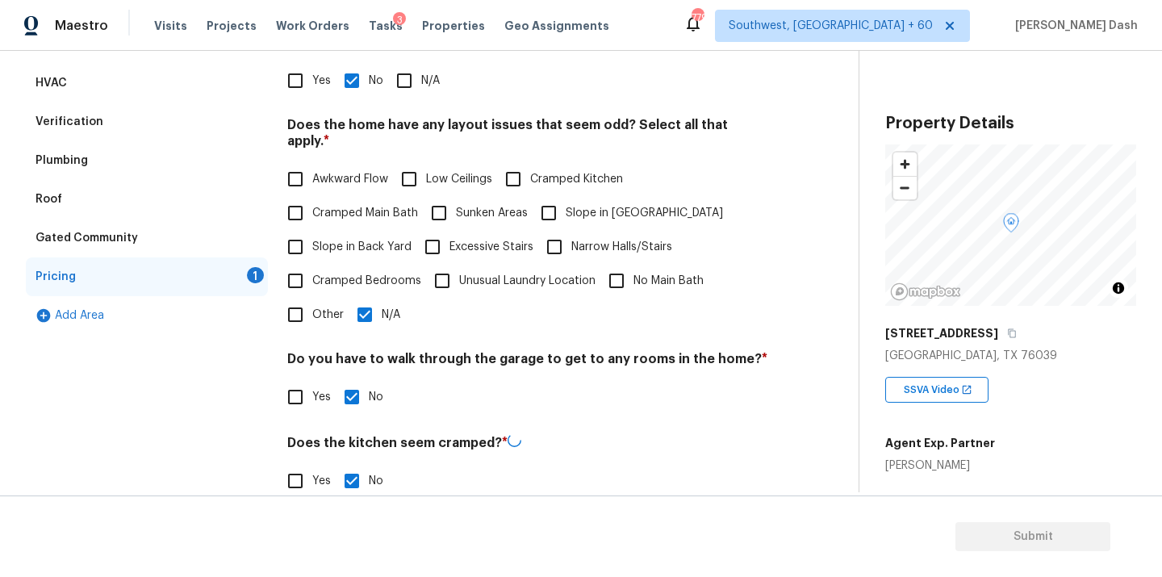
click at [228, 463] on div "Exterior Utilities HVAC Verification Plumbing Roof Gated Community Pricing 1 Ad…" at bounding box center [147, 293] width 242 height 614
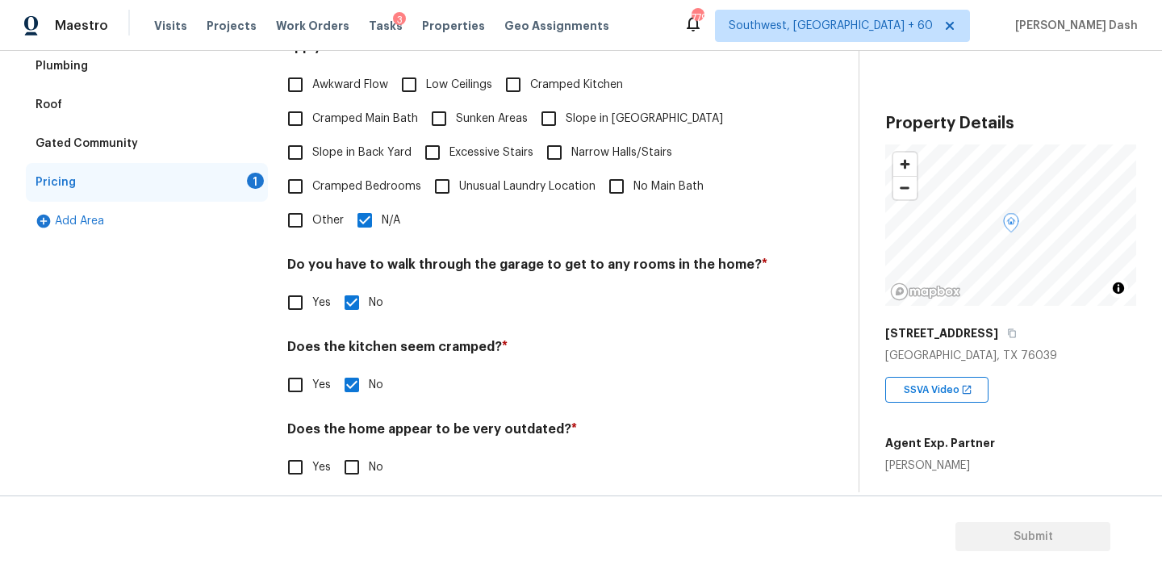
click at [335, 464] on input "No" at bounding box center [352, 467] width 34 height 34
checkbox input "true"
click at [200, 419] on div "Exterior Utilities HVAC Verification Plumbing Roof Gated Community Pricing Add …" at bounding box center [147, 199] width 242 height 614
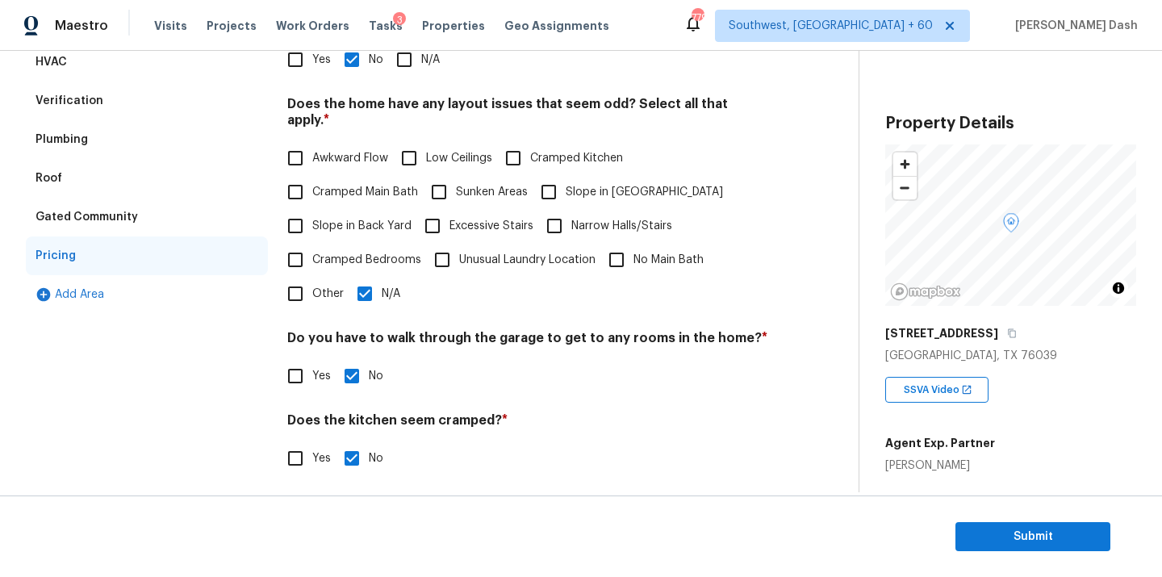
scroll to position [155, 0]
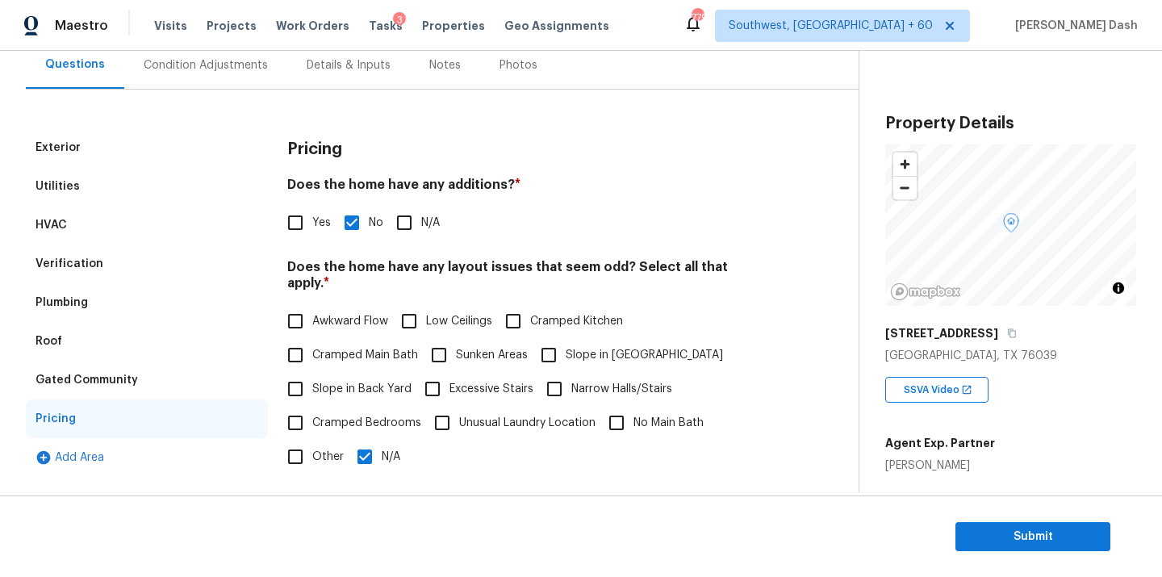
click at [426, 116] on div "Exterior Utilities HVAC Verification Plumbing Roof Gated Community Pricing Add …" at bounding box center [423, 415] width 794 height 651
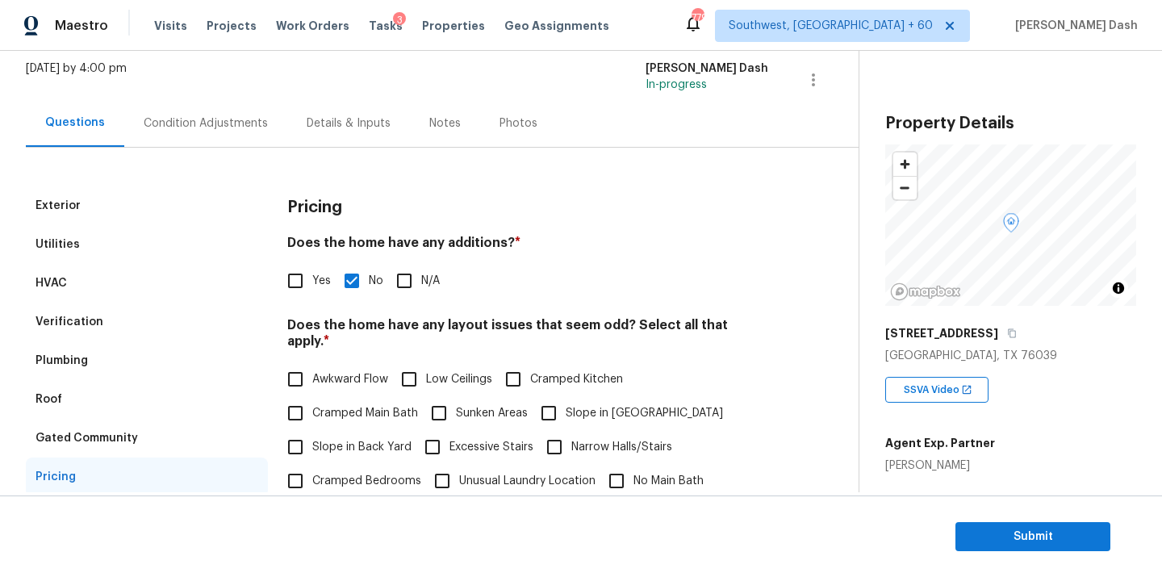
scroll to position [49, 0]
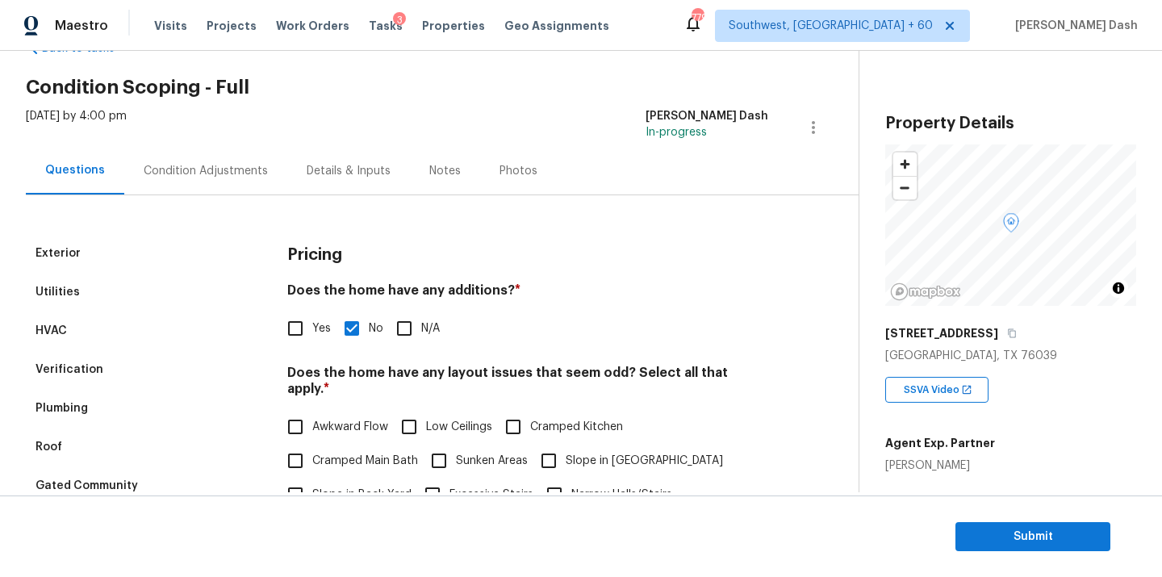
click at [220, 174] on div "Condition Adjustments" at bounding box center [206, 171] width 124 height 16
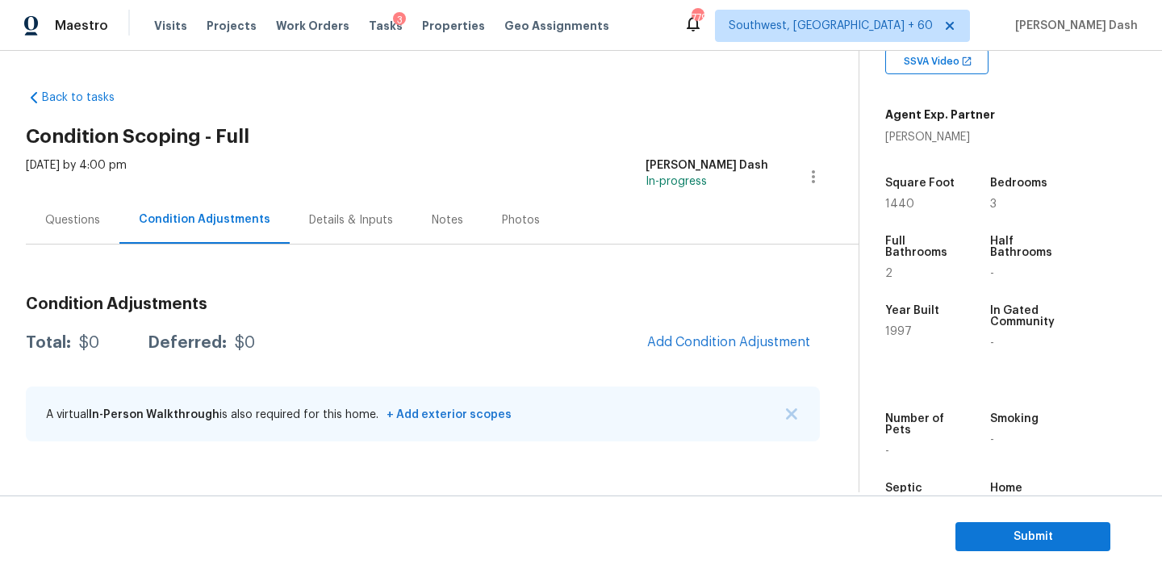
scroll to position [329, 0]
click at [769, 331] on button "Add Condition Adjustment" at bounding box center [729, 342] width 182 height 34
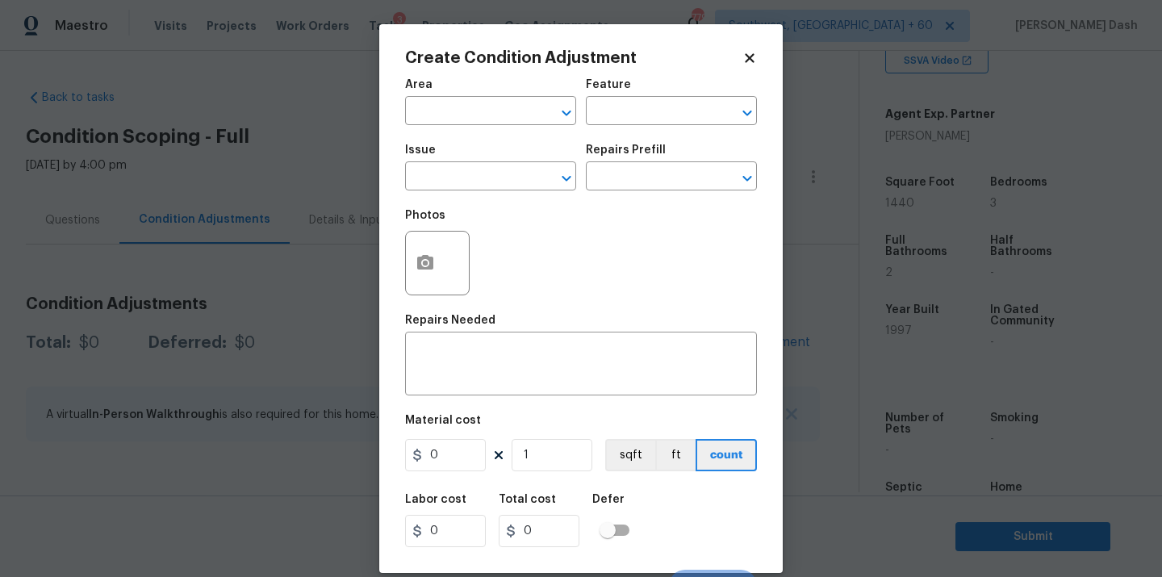
click at [509, 127] on span "Area ​" at bounding box center [490, 101] width 171 height 65
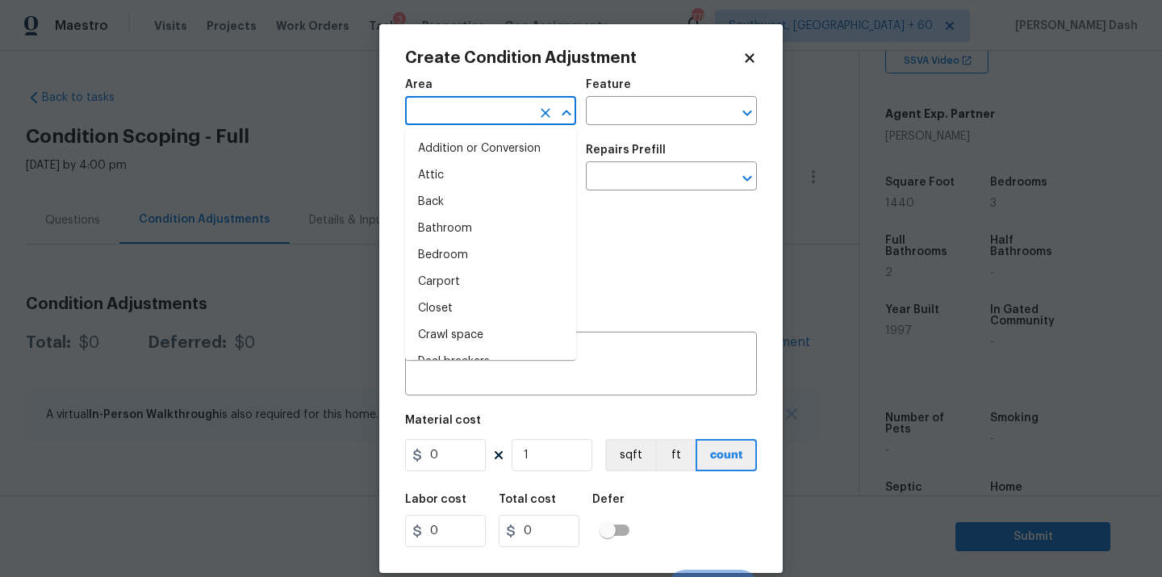
click at [509, 123] on input "text" at bounding box center [468, 112] width 126 height 25
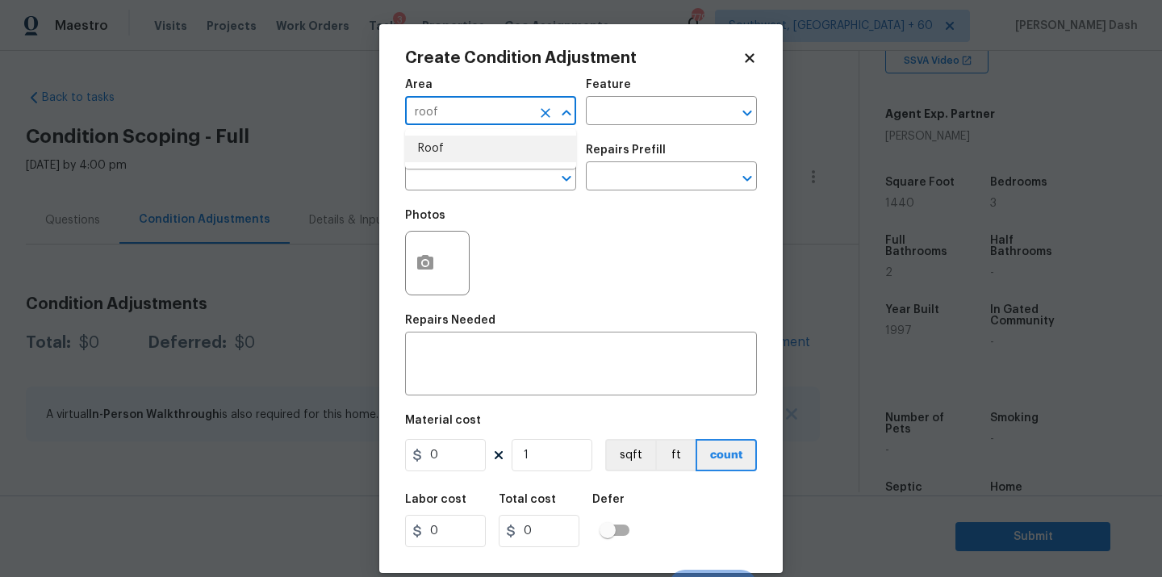
click at [484, 153] on li "Roof" at bounding box center [490, 149] width 171 height 27
type input "Roof"
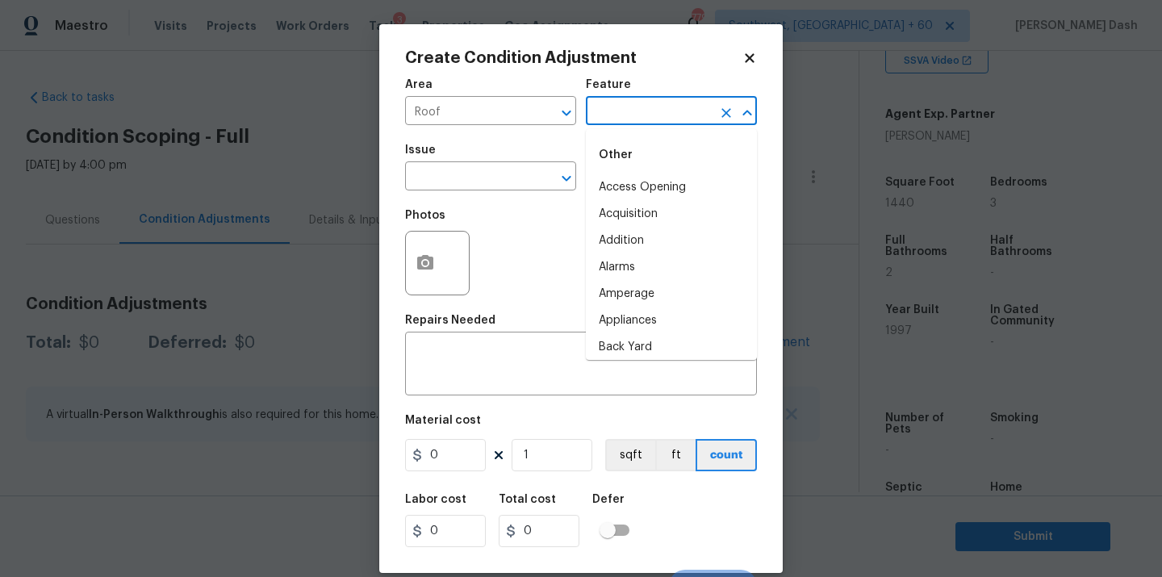
click at [630, 111] on input "text" at bounding box center [649, 112] width 126 height 25
click at [614, 185] on li "Patio Roof" at bounding box center [671, 187] width 171 height 27
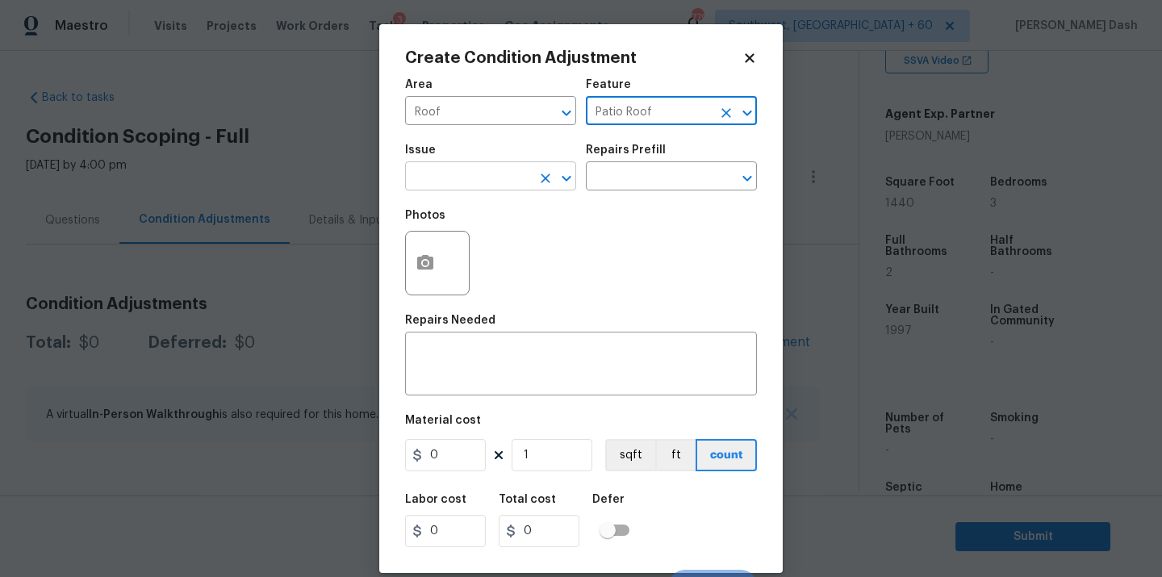
type input "Patio Roof"
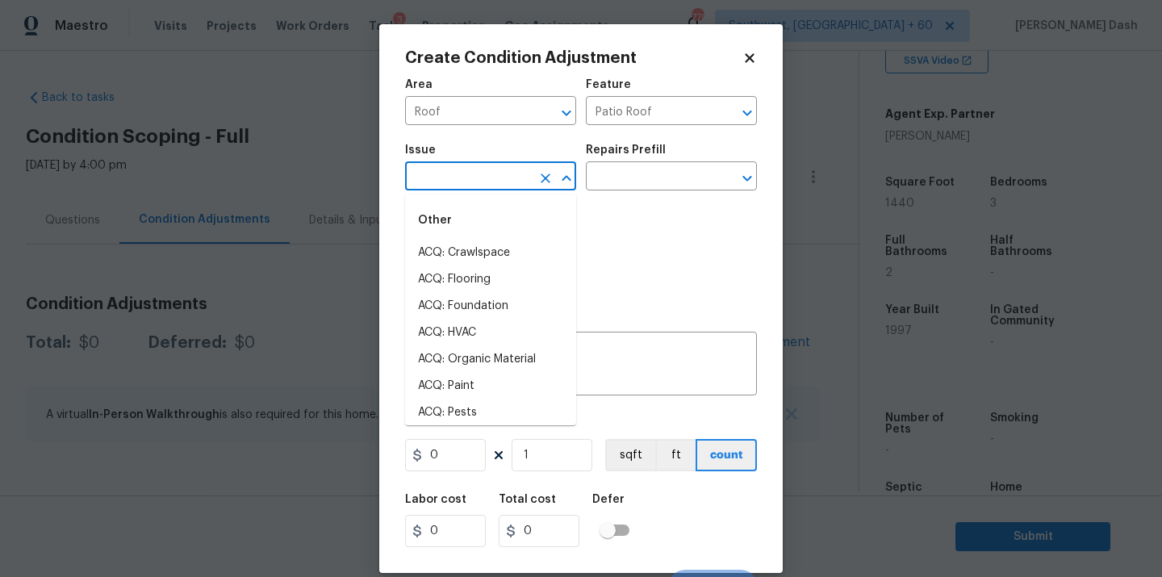
click at [504, 185] on input "text" at bounding box center [468, 177] width 126 height 25
click at [723, 118] on icon "Clear" at bounding box center [726, 113] width 16 height 16
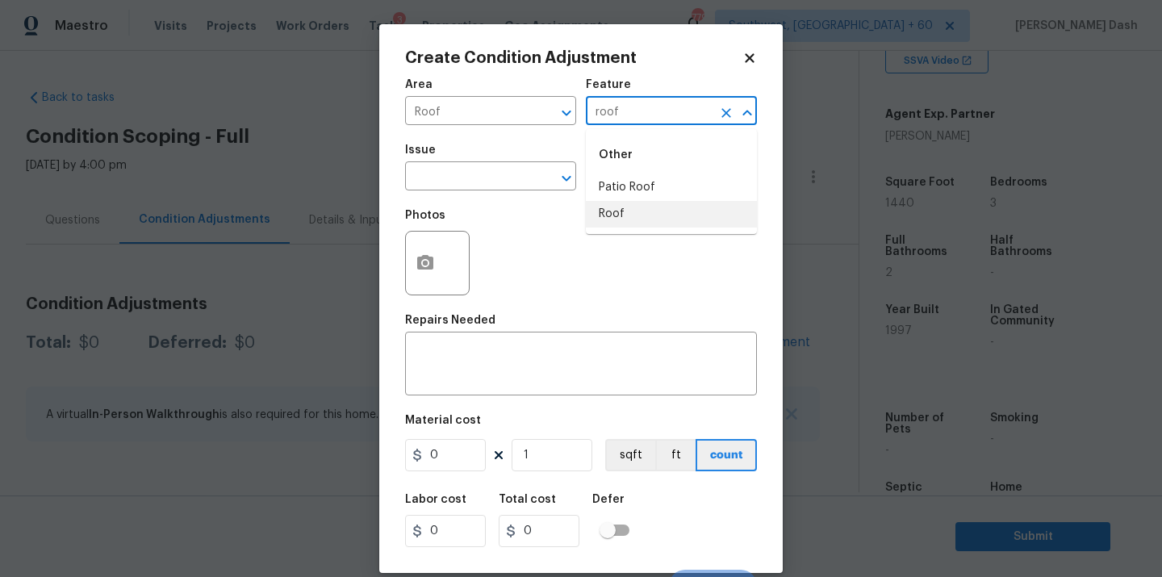
drag, startPoint x: 656, startPoint y: 210, endPoint x: 587, endPoint y: 210, distance: 69.4
click at [656, 210] on li "Roof" at bounding box center [671, 214] width 171 height 27
type input "Roof"
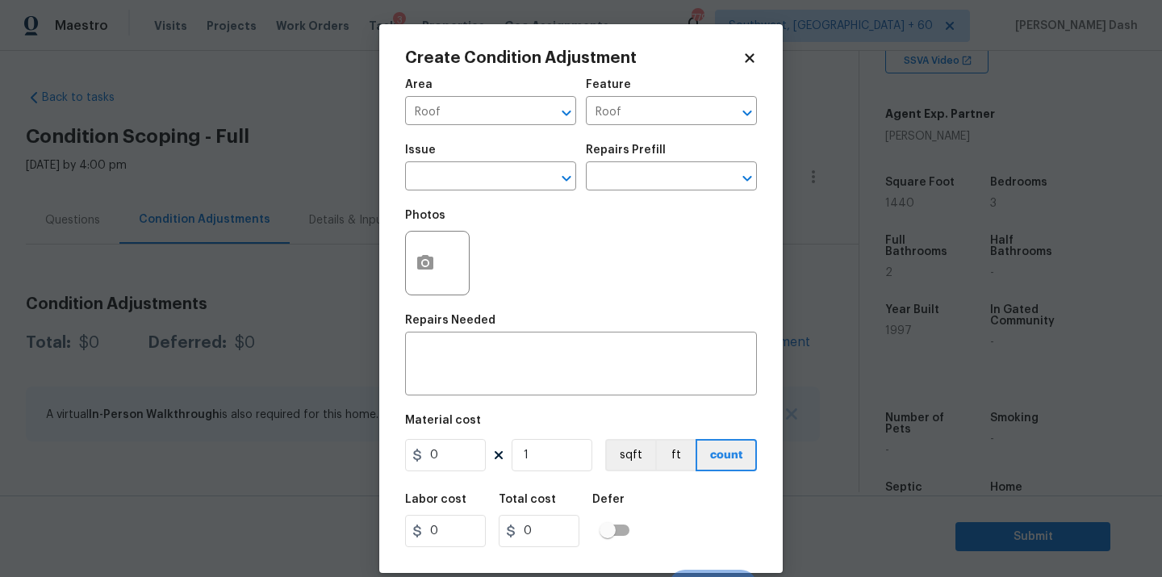
click at [512, 195] on span "Issue ​" at bounding box center [490, 167] width 171 height 65
click at [512, 177] on input "text" at bounding box center [468, 177] width 126 height 25
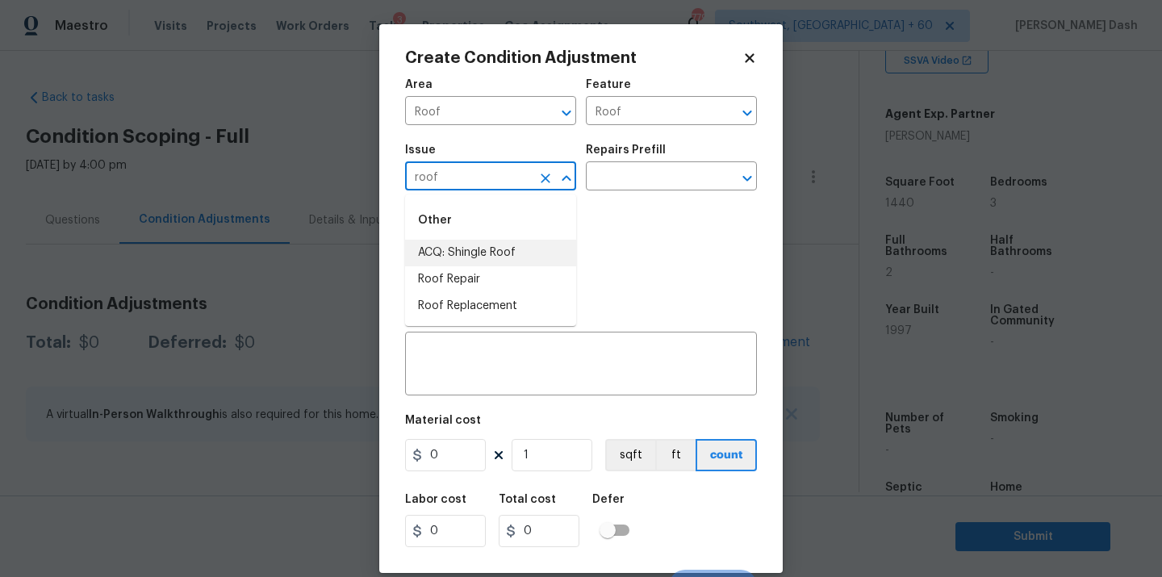
click at [453, 255] on li "ACQ: Shingle Roof" at bounding box center [490, 253] width 171 height 27
type input "ACQ: Shingle Roof"
click at [659, 158] on div "Repairs Prefill" at bounding box center [671, 155] width 171 height 21
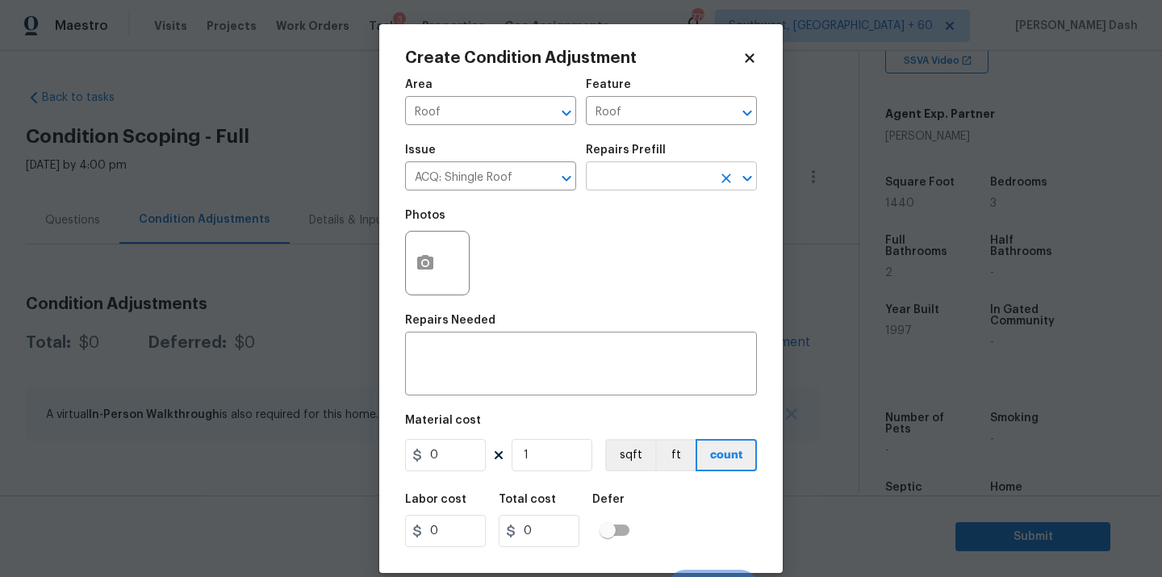
click at [648, 186] on input "text" at bounding box center [649, 177] width 126 height 25
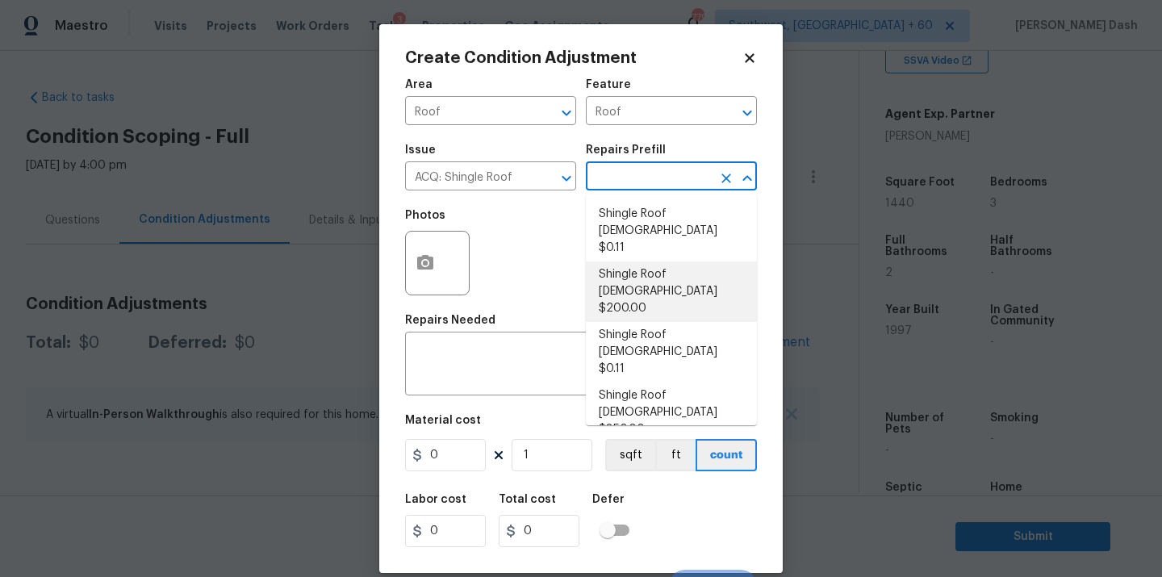
click at [651, 266] on li "Shingle Roof 11-15 Years Old $200.00" at bounding box center [671, 292] width 171 height 61
type input "Acquisition"
type textarea "Acquisition Scope: Shingle Roof 11-15 years in age maintenance."
type input "200"
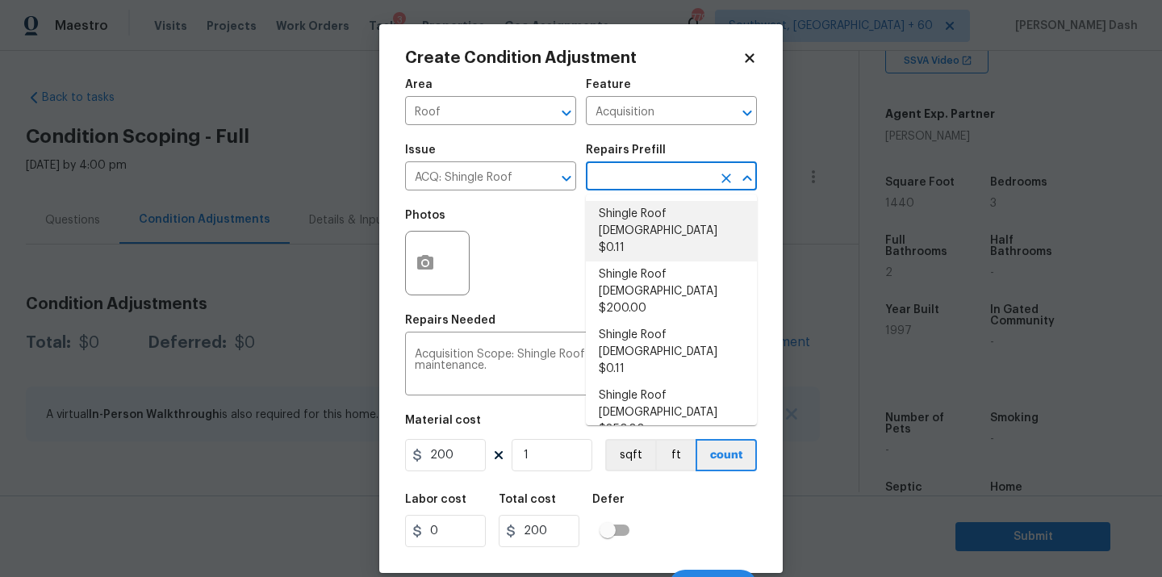
click at [643, 223] on li "Shingle Roof 0-10 Years Old $0.11" at bounding box center [671, 231] width 171 height 61
type textarea "Acquisition Scope: Shingle Roof 0-10 years in age maintenance."
type input "0.11"
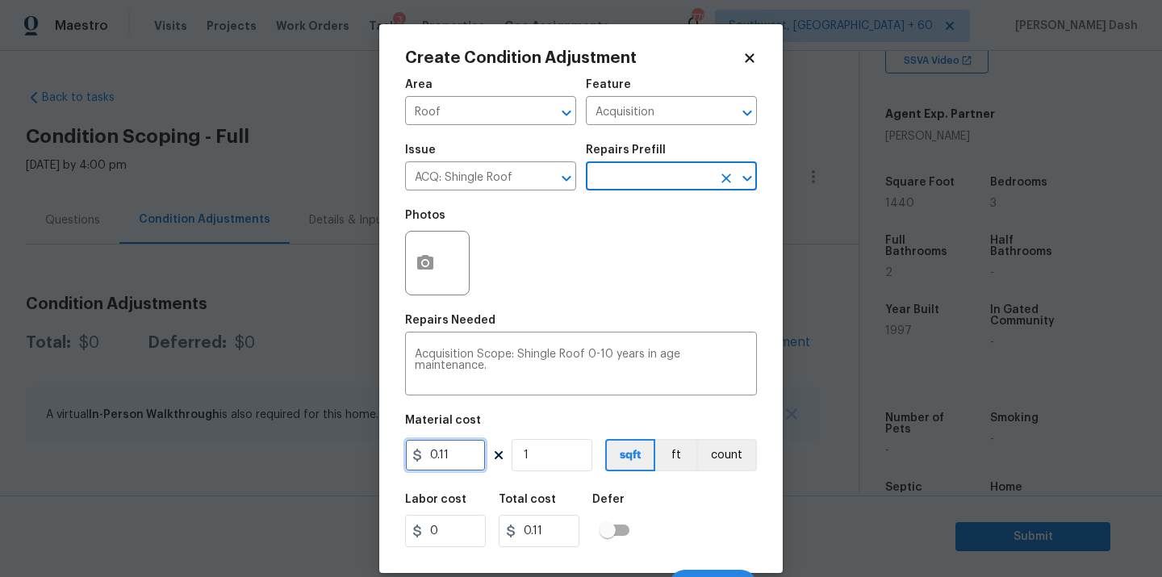
click at [462, 454] on input "0.11" at bounding box center [445, 455] width 81 height 32
type input "0"
click at [652, 188] on input "text" at bounding box center [649, 177] width 126 height 25
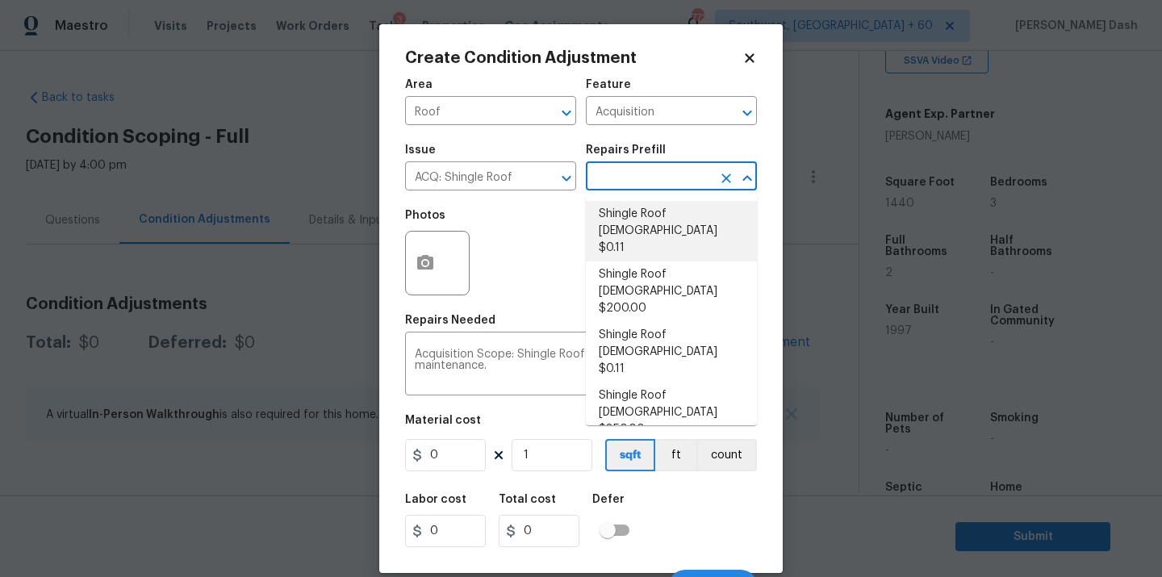
click at [643, 236] on li "Shingle Roof 0-10 Years Old $0.11" at bounding box center [671, 231] width 171 height 61
type input "0.11"
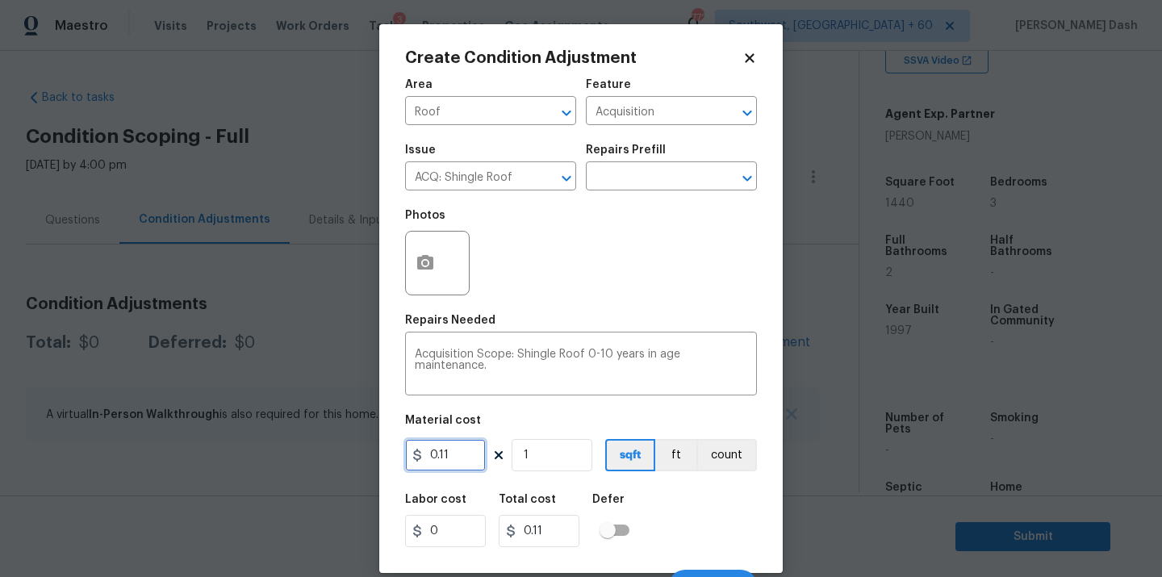
click at [460, 454] on input "0.11" at bounding box center [445, 455] width 81 height 32
type input "0.29"
click at [547, 450] on input "1" at bounding box center [552, 455] width 81 height 32
type input "11"
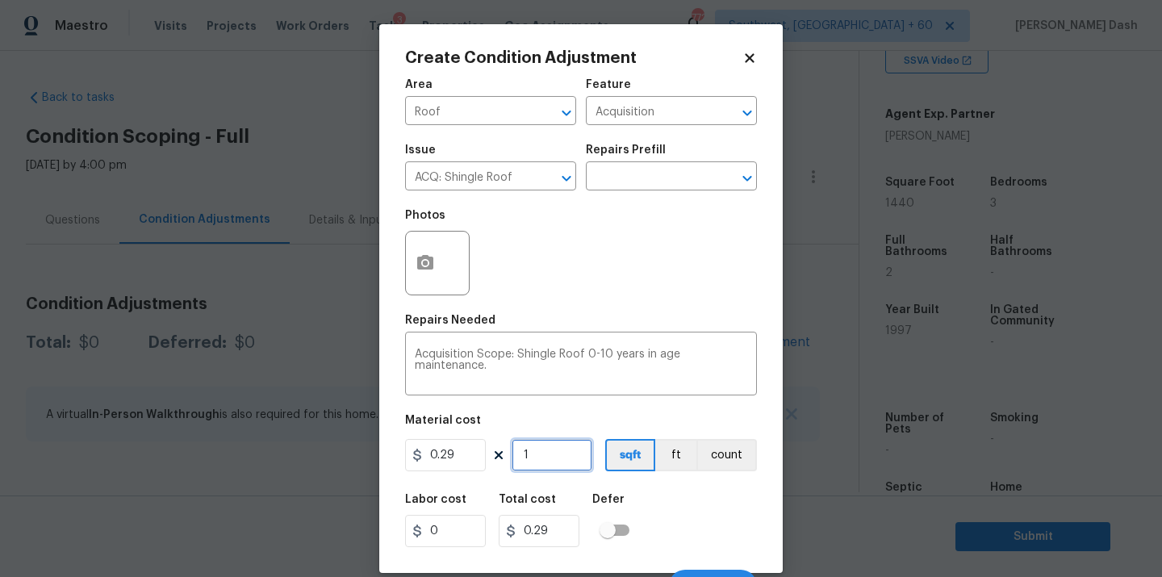
type input "3.1899999999999995"
type input "1"
type input "0.29"
type input "14"
type input "4.06"
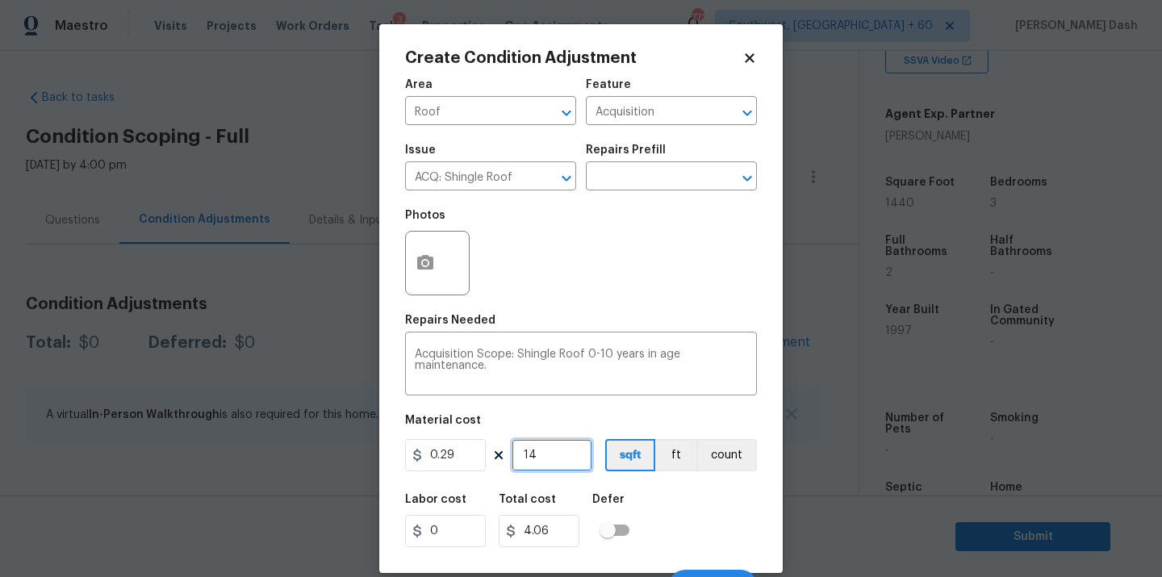
type input "140"
type input "40.599999999999994"
type input "1404"
type input "407.1599999999999"
type input "140"
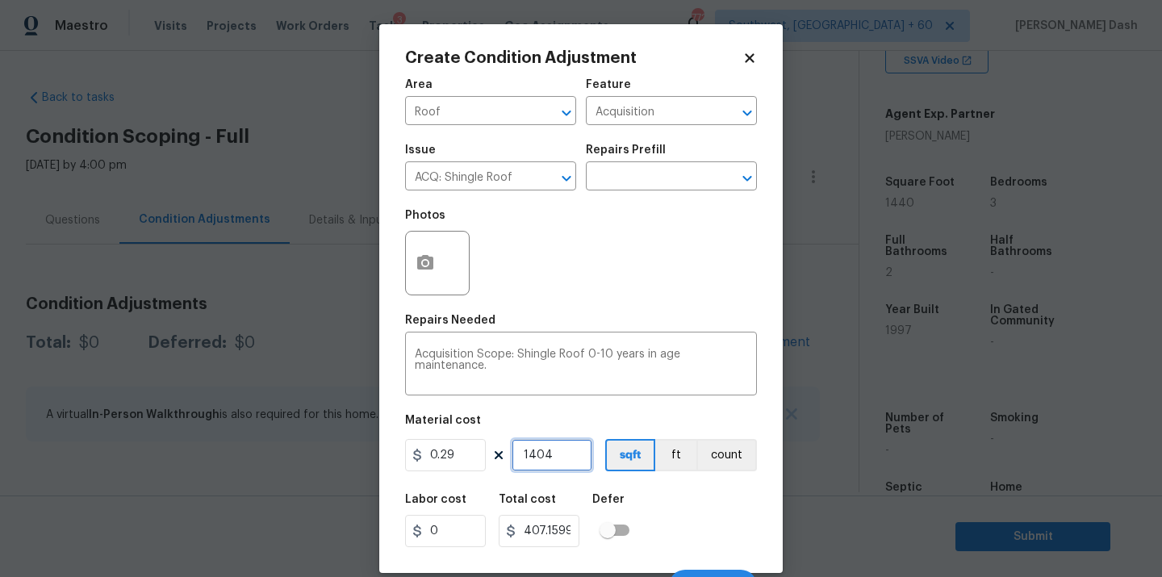
type input "40.599999999999994"
type input "14"
type input "4.06"
type input "144"
type input "41.75999999999999"
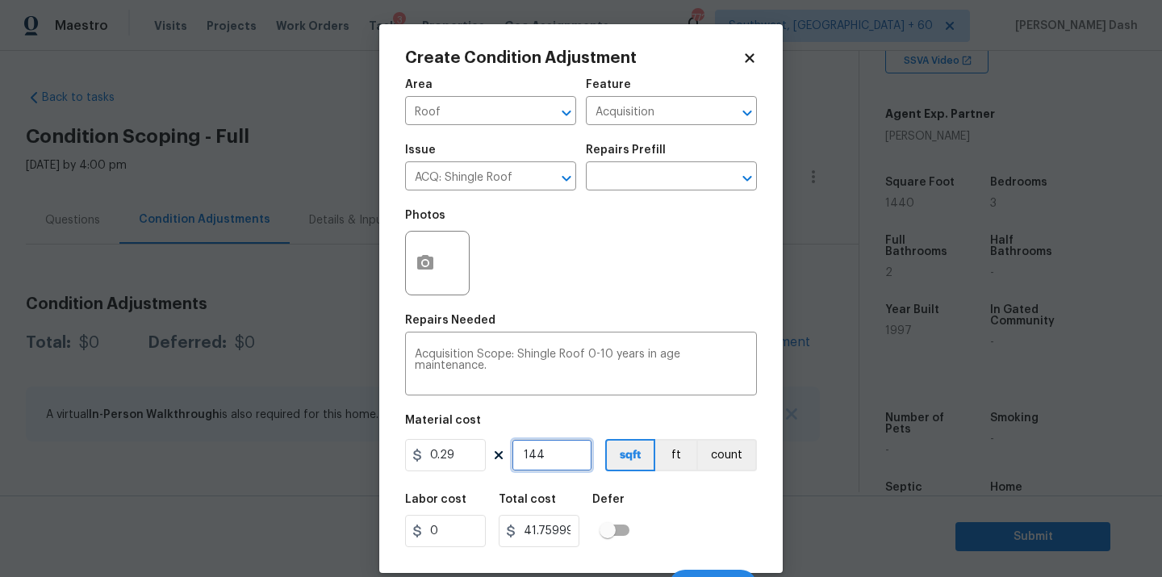
type input "1440"
type input "417.5999999999999"
type input "1440"
click at [540, 537] on input "417.5999999999999" at bounding box center [539, 531] width 81 height 32
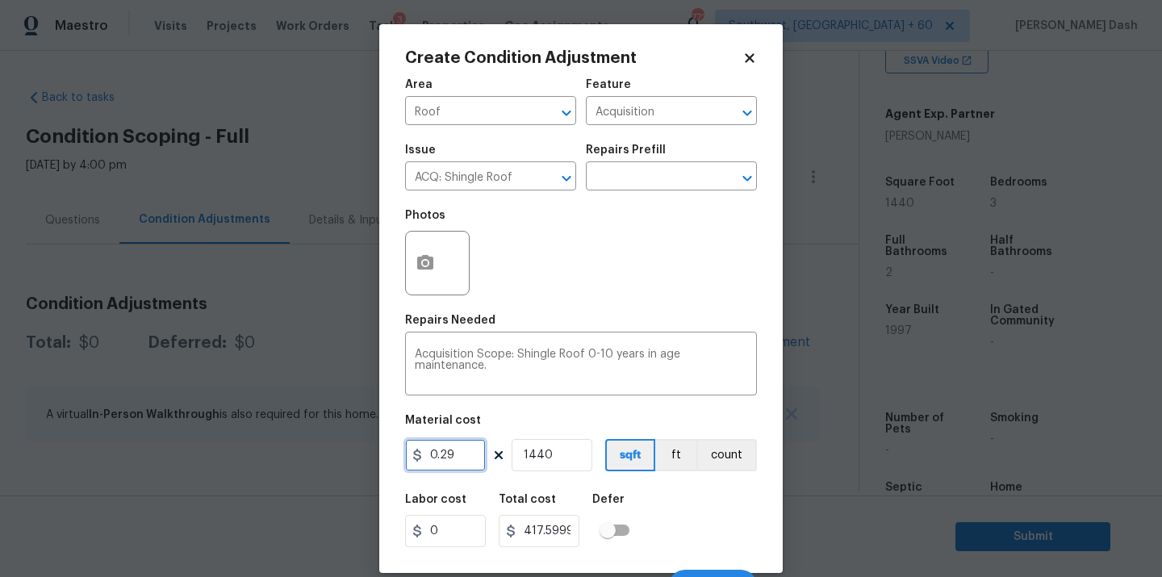
click at [438, 463] on input "0.29" at bounding box center [445, 455] width 81 height 32
paste input "417.599999999999"
type input "417.6"
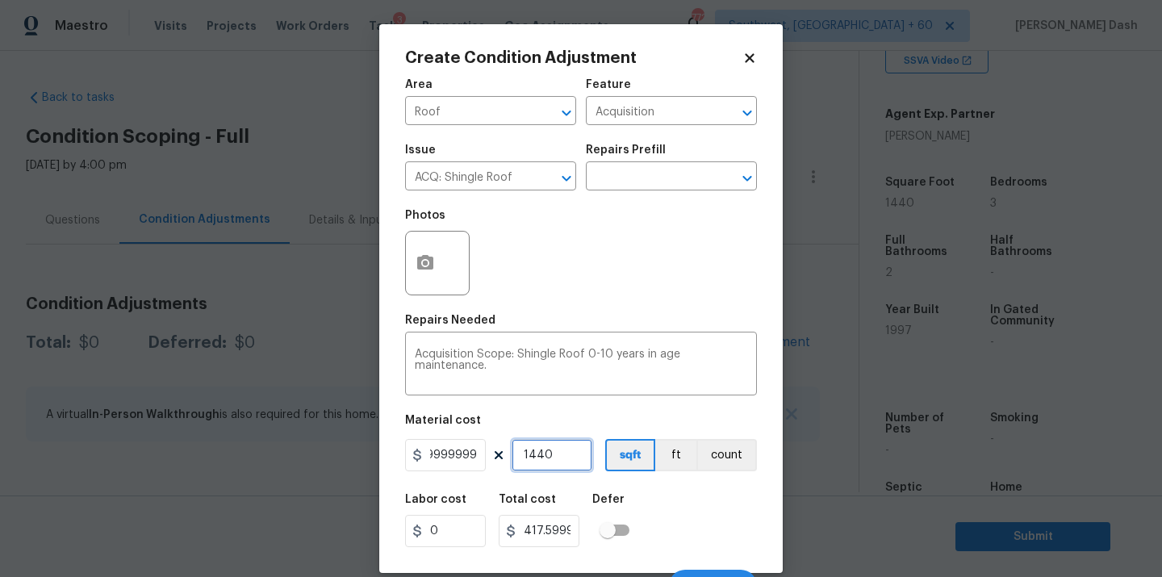
type input "601344"
click at [552, 463] on input "1440" at bounding box center [552, 455] width 81 height 32
type input "144"
type input "60134.4"
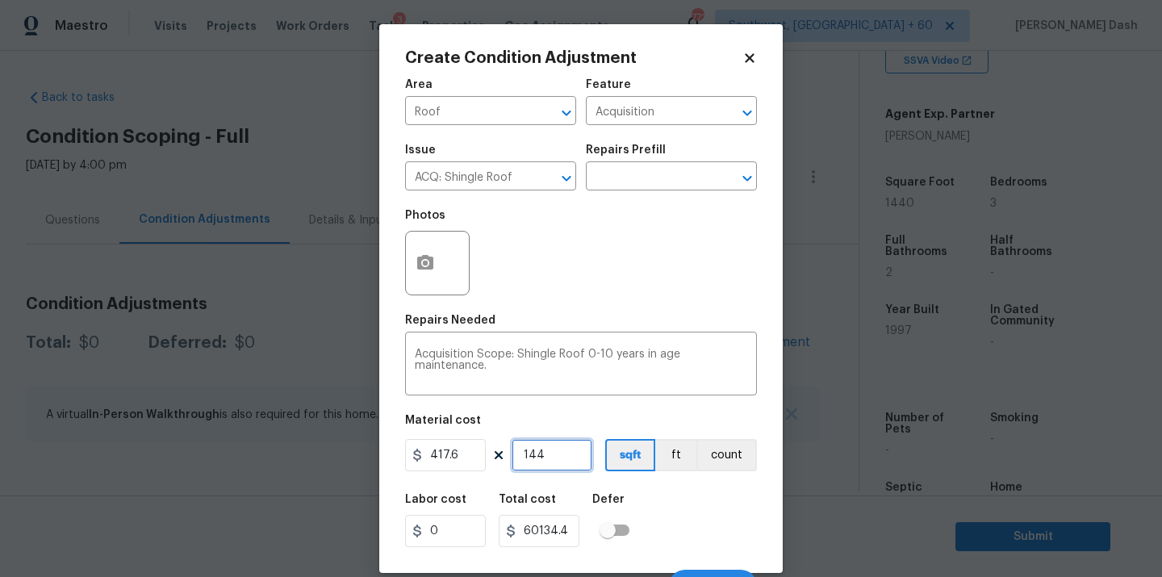
type input "14"
type input "5846.4"
type input "1"
type input "417.6"
type input "1"
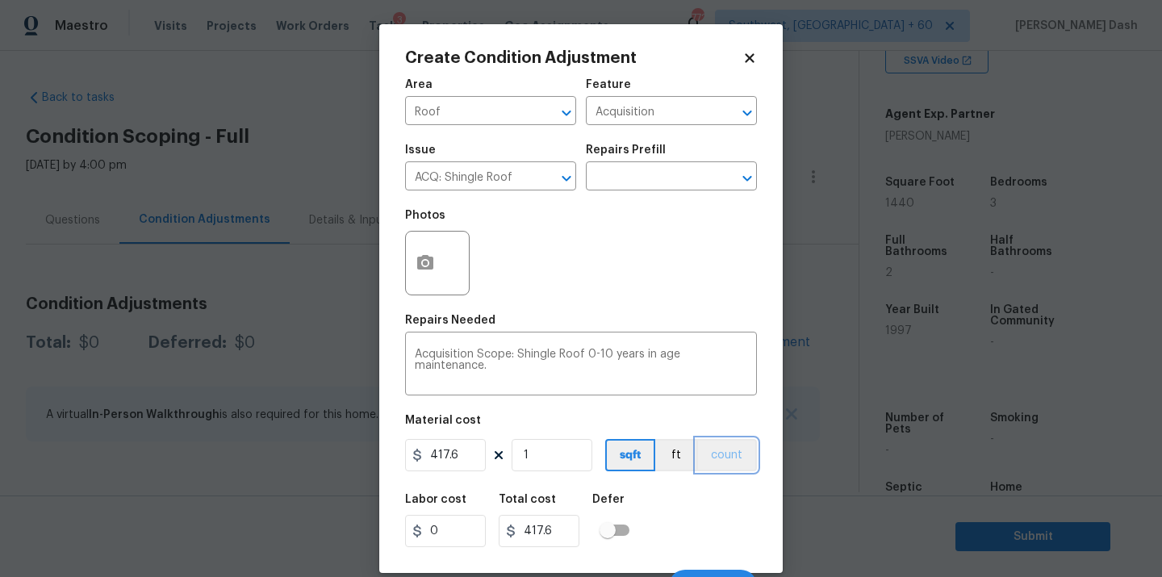
click at [739, 462] on button "count" at bounding box center [727, 455] width 61 height 32
click at [739, 537] on div "Labor cost 0 Total cost 417.6 Defer" at bounding box center [581, 520] width 352 height 73
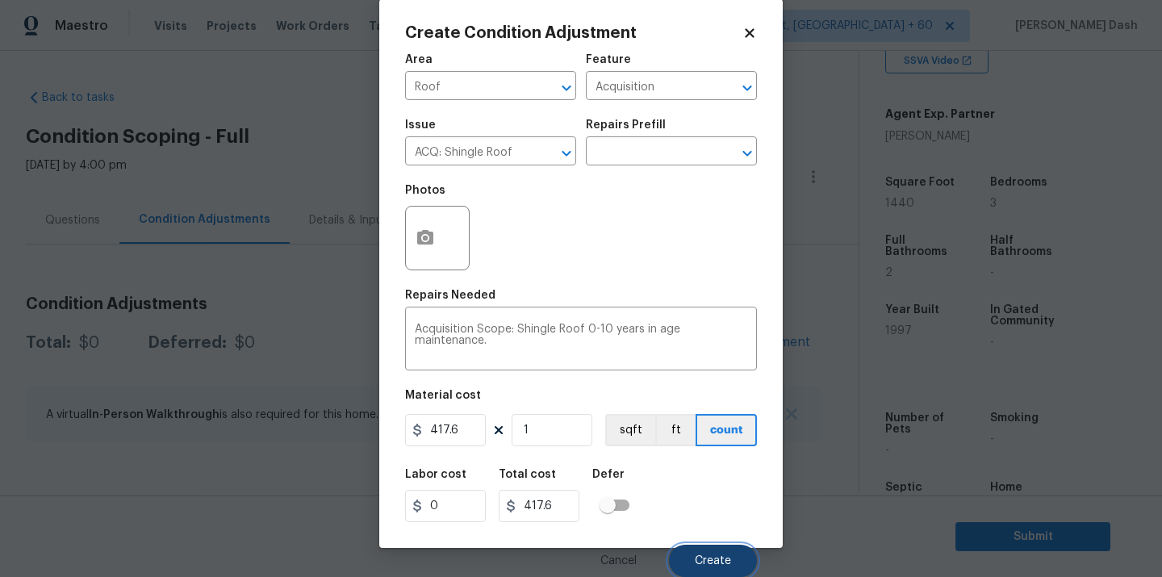
click at [739, 557] on button "Create" at bounding box center [713, 561] width 88 height 32
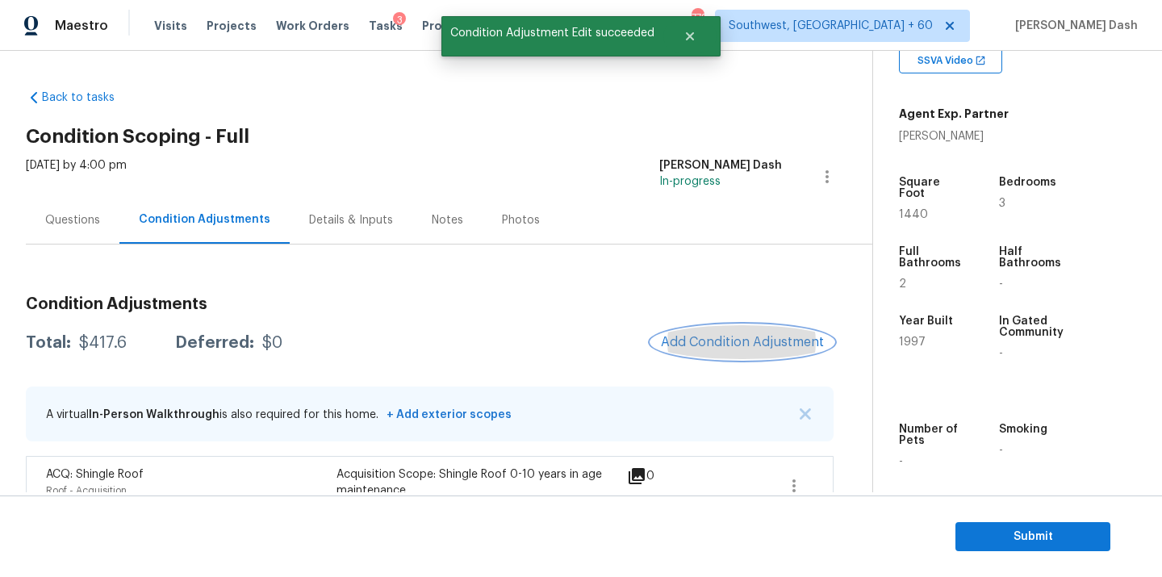
click at [746, 339] on span "Add Condition Adjustment" at bounding box center [742, 342] width 163 height 15
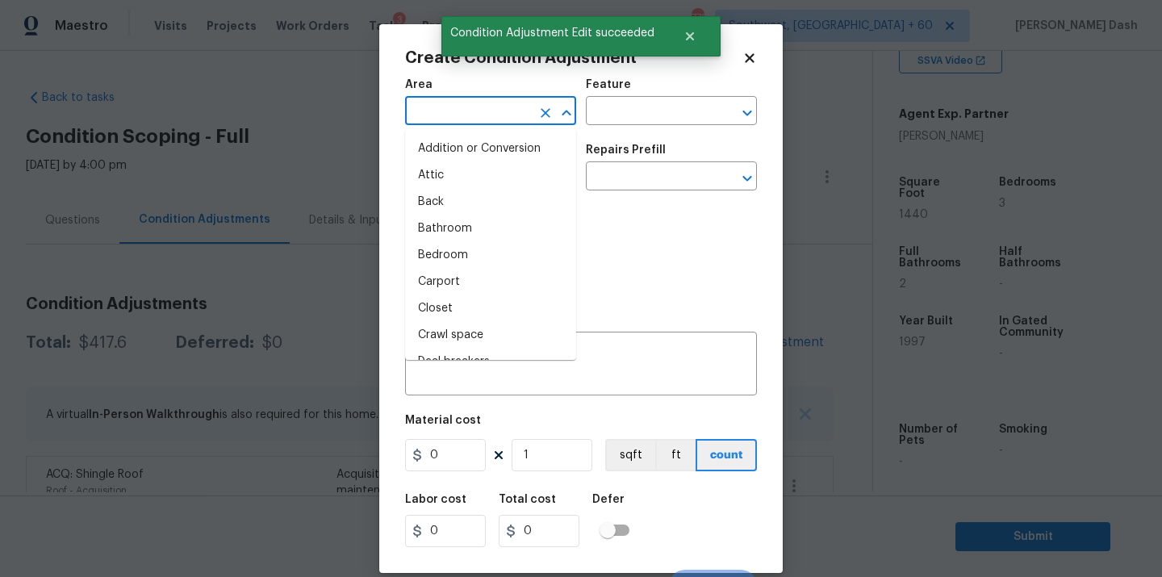
click at [493, 120] on input "text" at bounding box center [468, 112] width 126 height 25
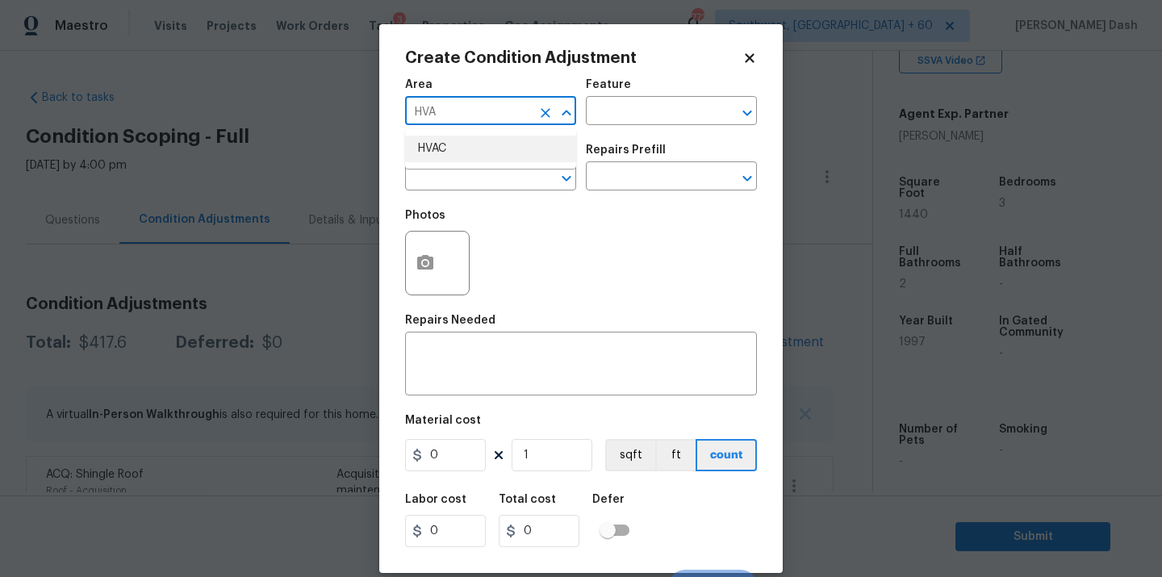
click at [513, 149] on li "HVAC" at bounding box center [490, 149] width 171 height 27
type input "HVAC"
click at [609, 104] on input "text" at bounding box center [649, 112] width 126 height 25
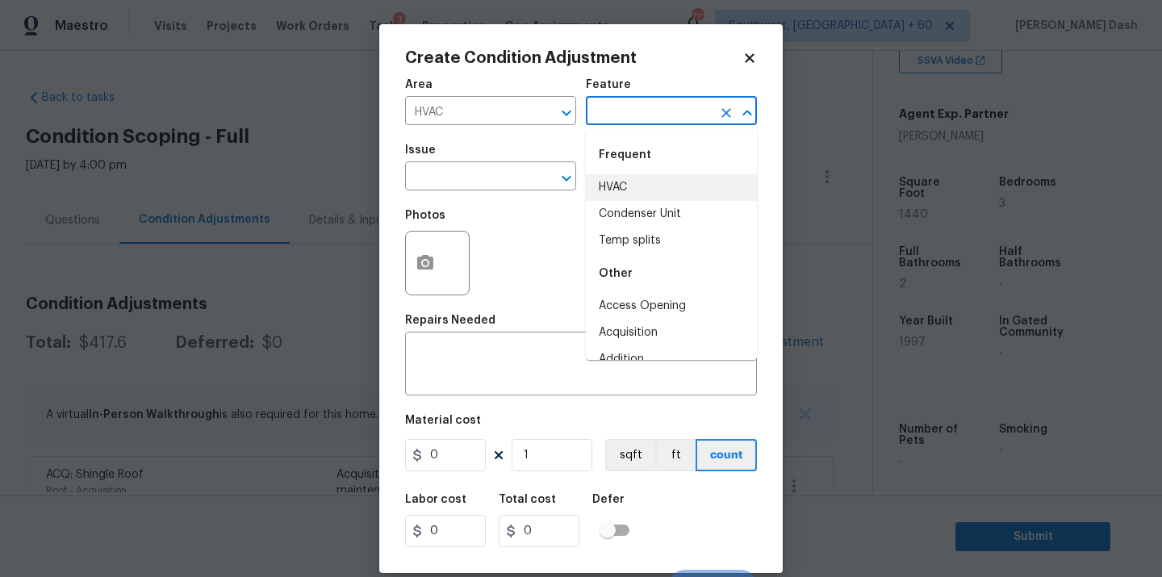
click at [640, 176] on li "HVAC" at bounding box center [671, 187] width 171 height 27
type input "HVAC"
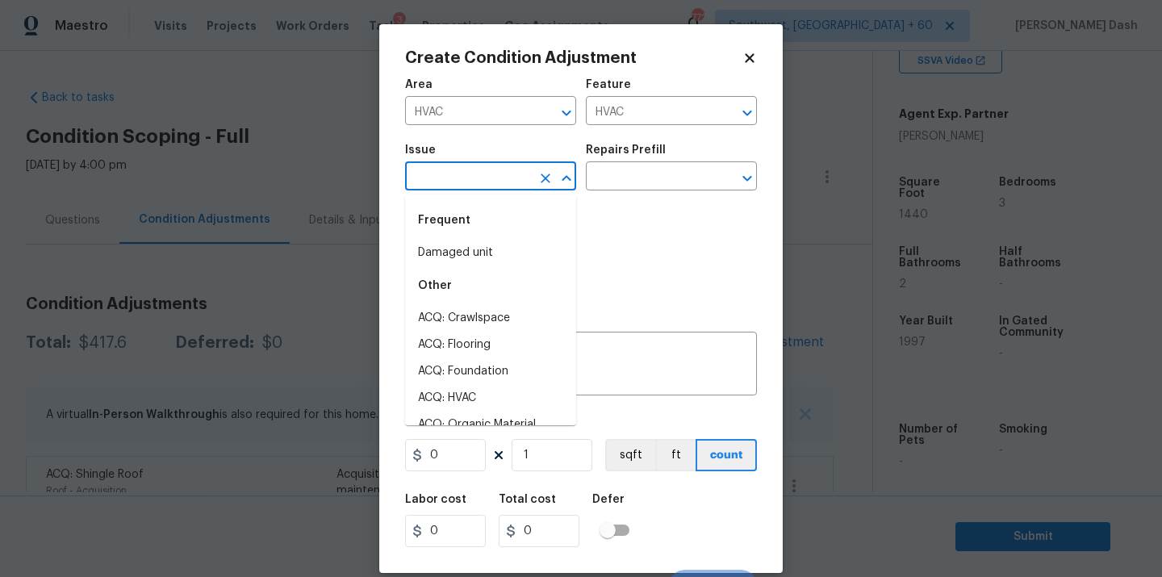
click at [500, 185] on input "text" at bounding box center [468, 177] width 126 height 25
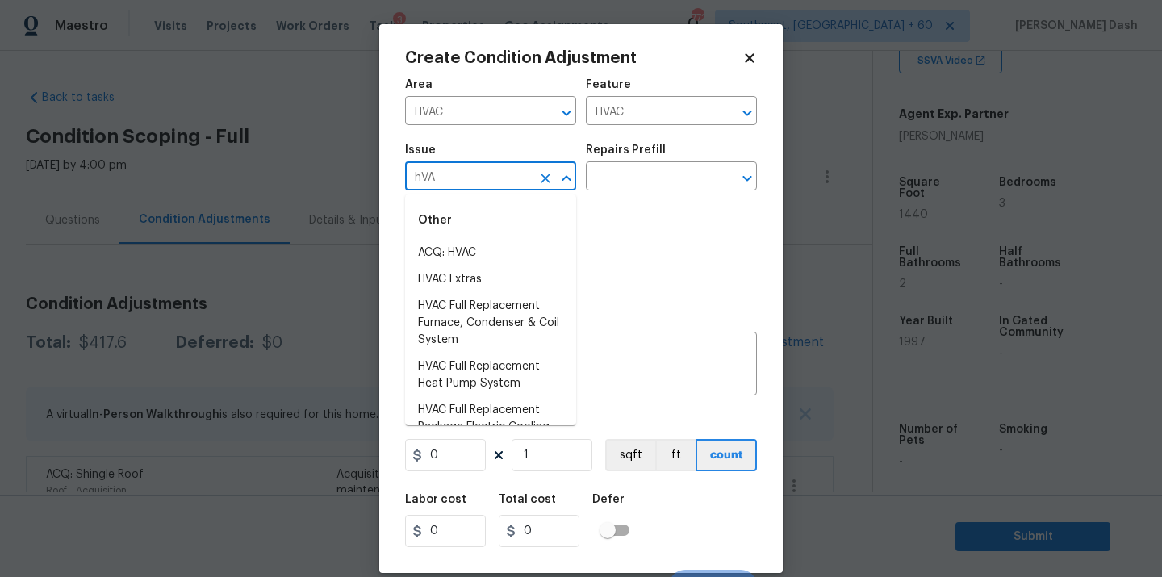
click at [464, 252] on li "ACQ: HVAC" at bounding box center [490, 253] width 171 height 27
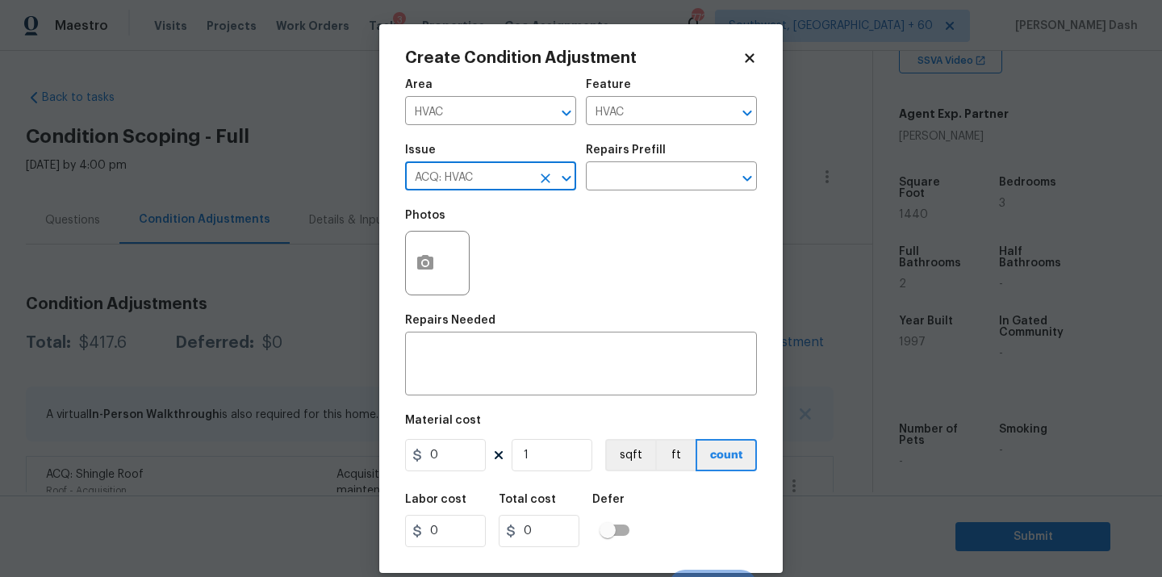
type input "ACQ: HVAC"
click at [620, 194] on div "Issue ACQ: HVAC ​ Repairs Prefill ​" at bounding box center [581, 167] width 352 height 65
click at [626, 187] on input "text" at bounding box center [649, 177] width 126 height 25
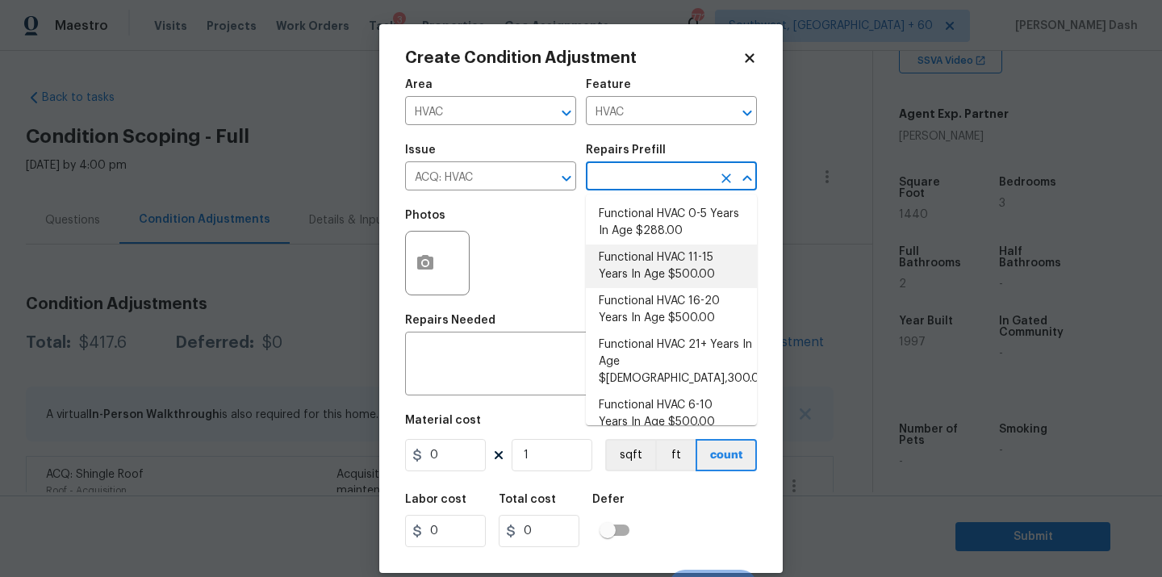
click at [678, 266] on li "Functional HVAC 11-15 Years In Age $500.00" at bounding box center [671, 267] width 171 height 44
type input "Acquisition"
type textarea "Acquisition Scope: Functional HVAC 11-15"
type input "500"
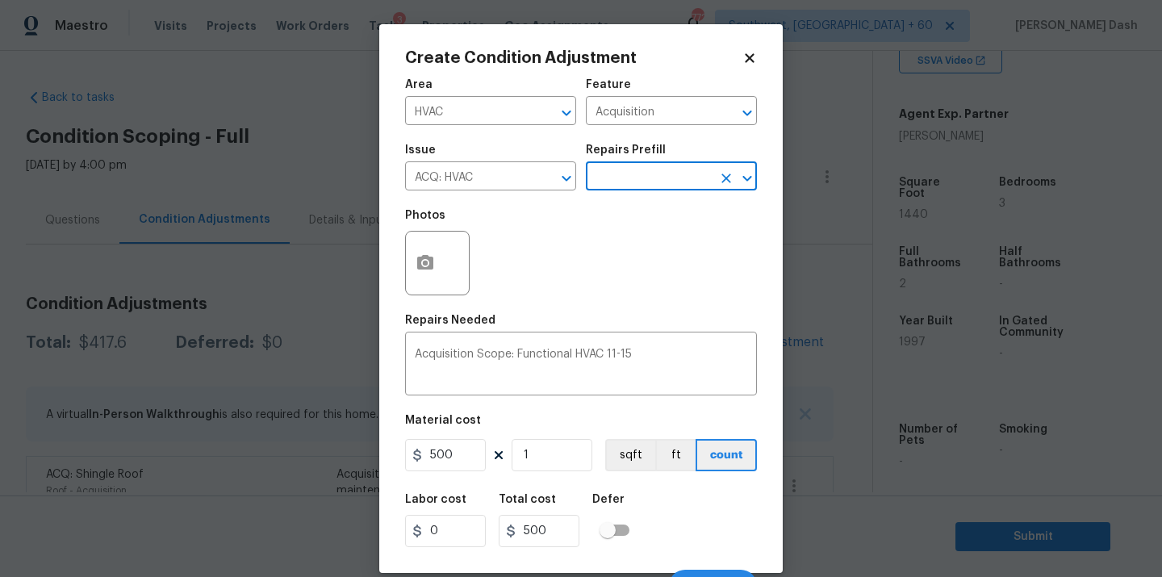
scroll to position [26, 0]
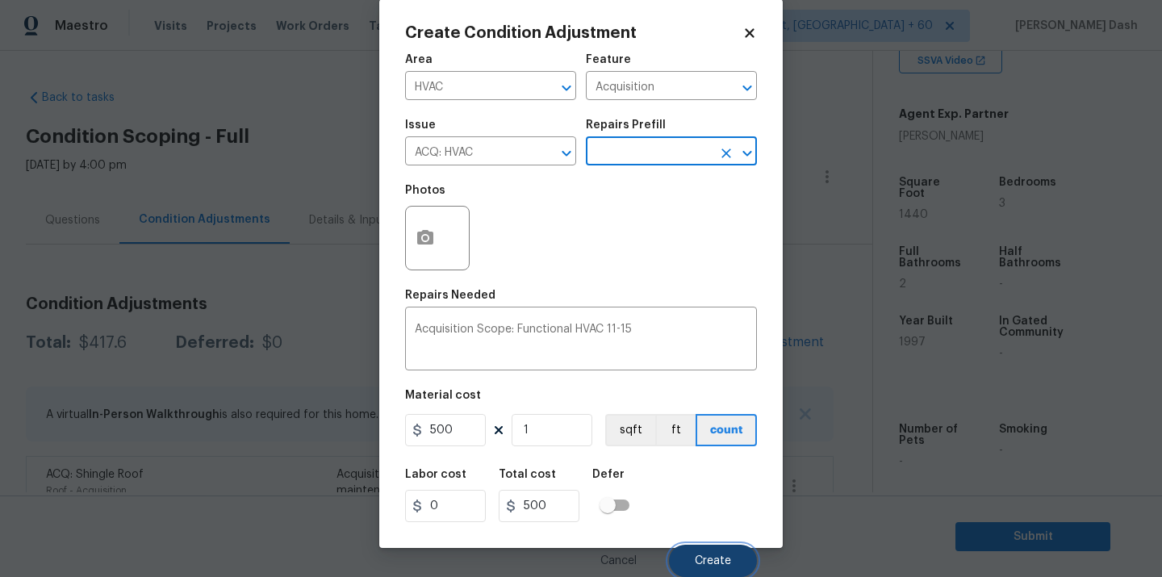
click at [711, 559] on span "Create" at bounding box center [713, 561] width 36 height 12
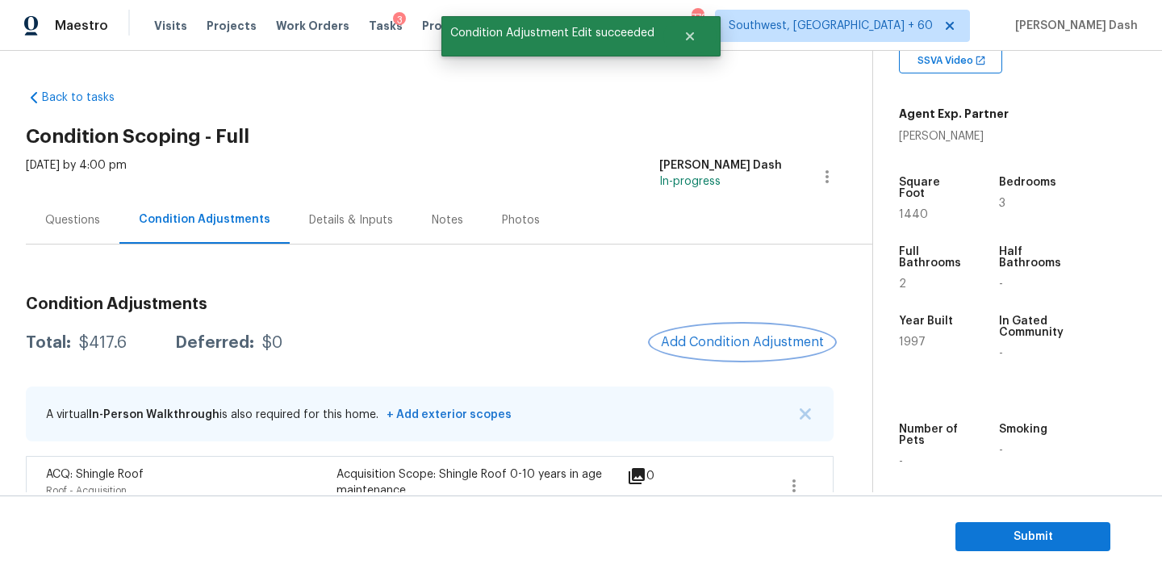
scroll to position [0, 0]
click at [719, 329] on button "Add Condition Adjustment" at bounding box center [742, 342] width 182 height 34
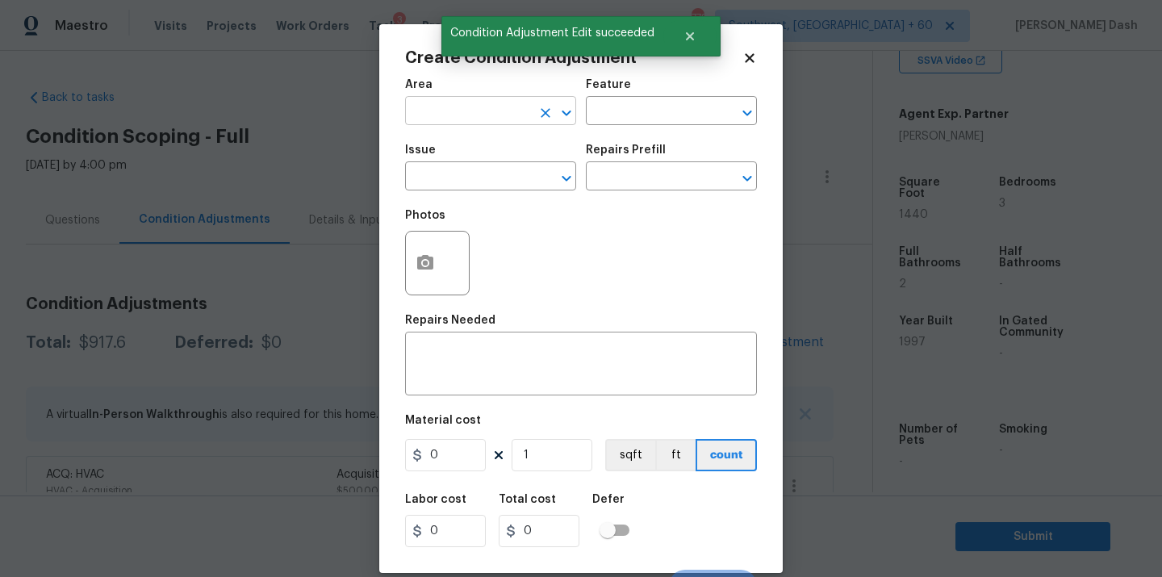
click at [445, 115] on input "text" at bounding box center [468, 112] width 126 height 25
click at [432, 182] on li "Exterior Overall" at bounding box center [490, 175] width 171 height 27
type input "Exterior Overall"
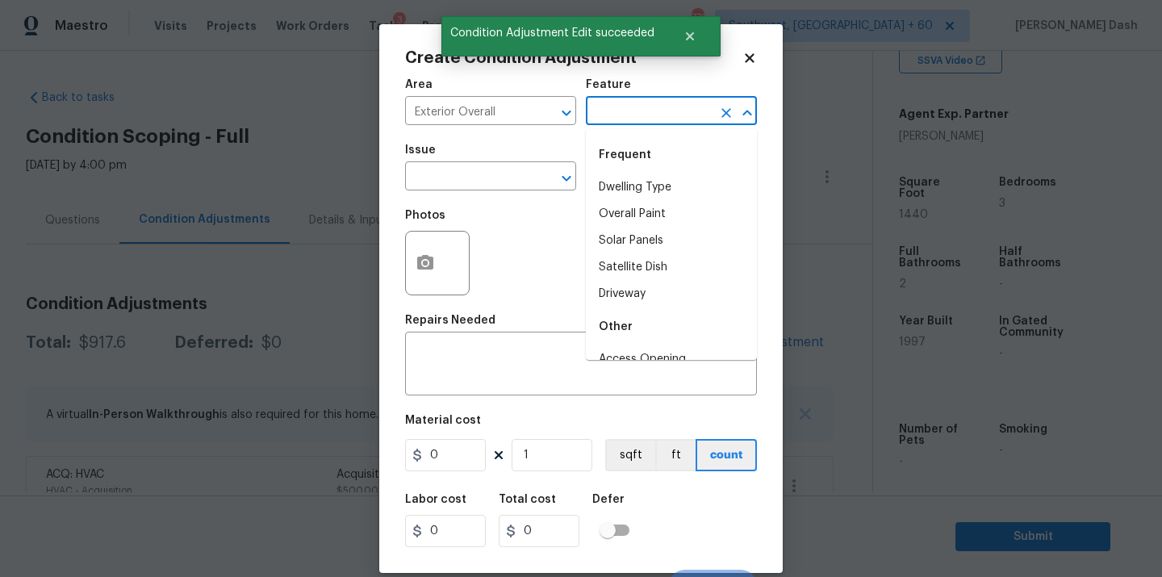
click at [648, 112] on input "text" at bounding box center [649, 112] width 126 height 25
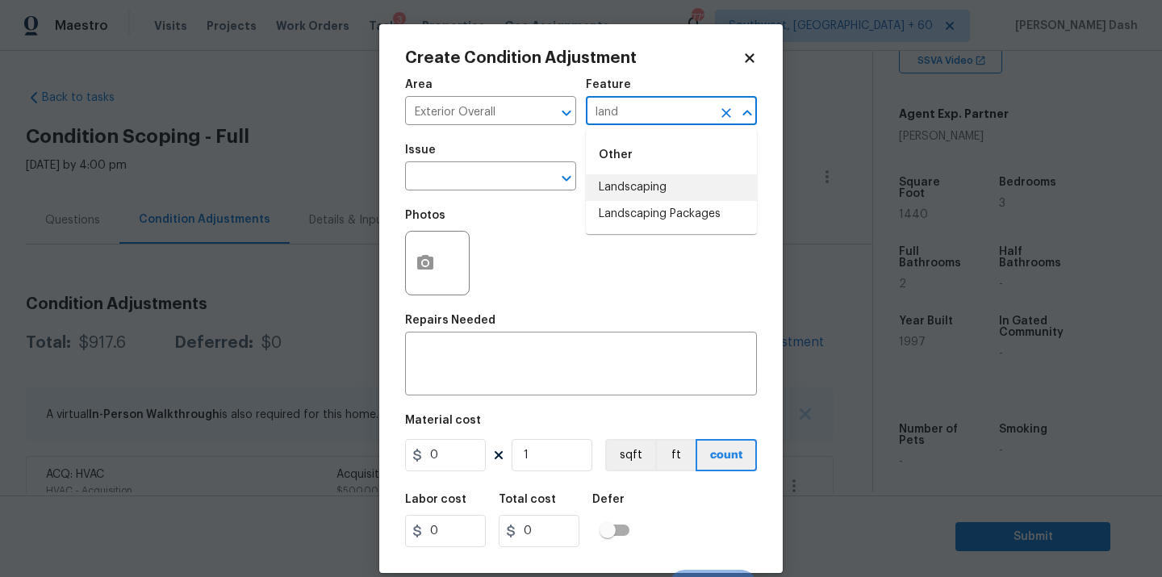
click at [614, 185] on li "Landscaping" at bounding box center [671, 187] width 171 height 27
type input "Landscaping"
click at [429, 280] on button "button" at bounding box center [425, 263] width 39 height 63
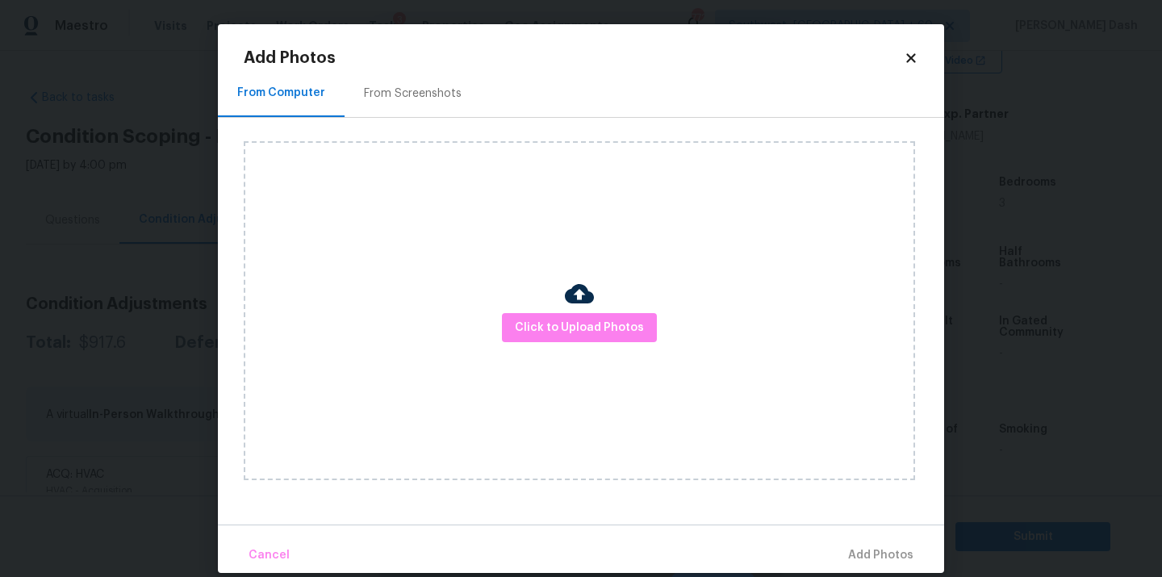
click at [583, 300] on img at bounding box center [579, 293] width 29 height 29
click at [589, 328] on span "Click to Upload Photos" at bounding box center [579, 328] width 129 height 20
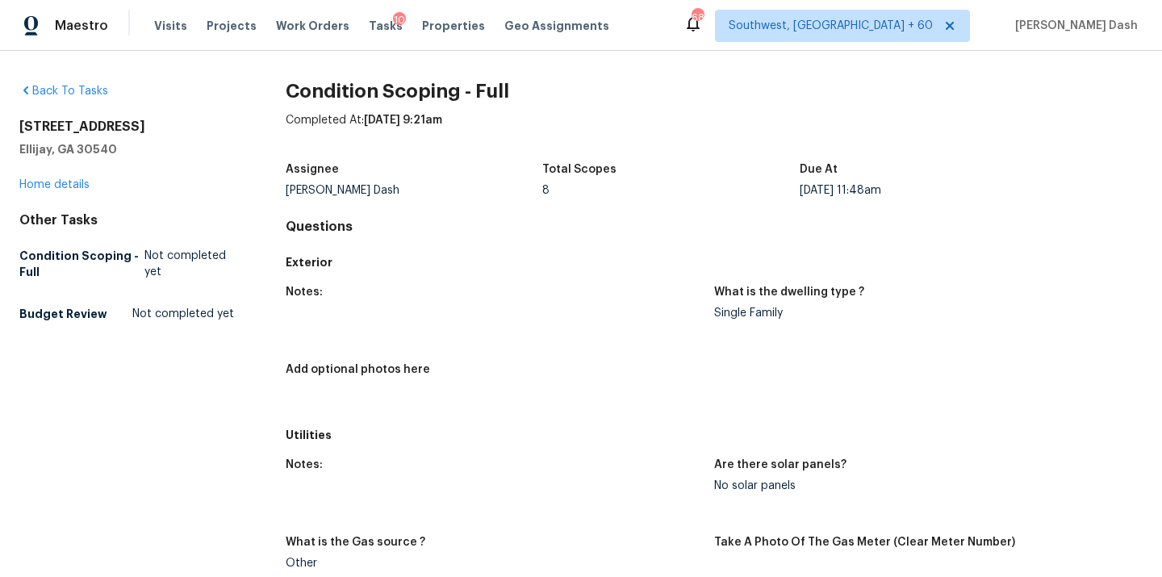
scroll to position [2025, 0]
